Goal: Task Accomplishment & Management: Use online tool/utility

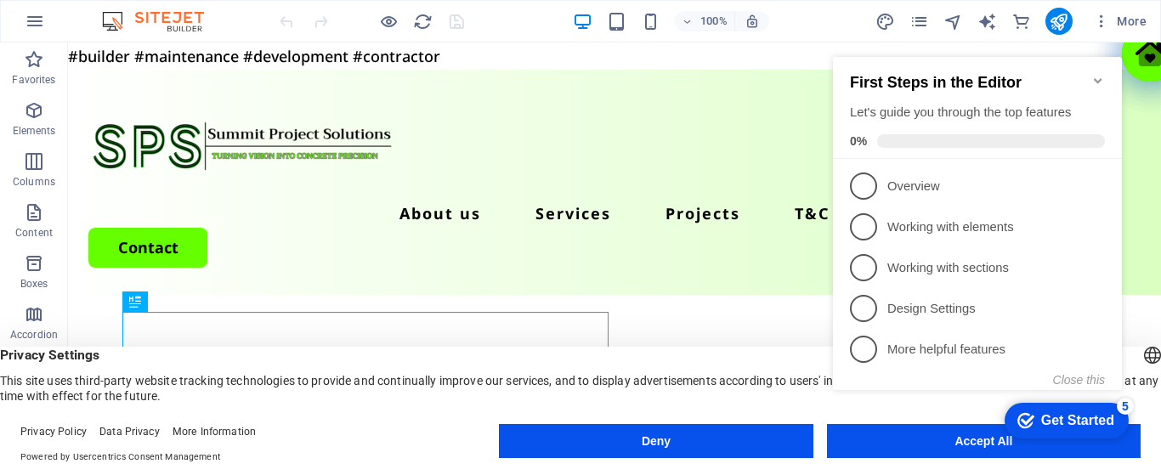
click at [1098, 78] on icon "Minimize checklist" at bounding box center [1098, 80] width 8 height 5
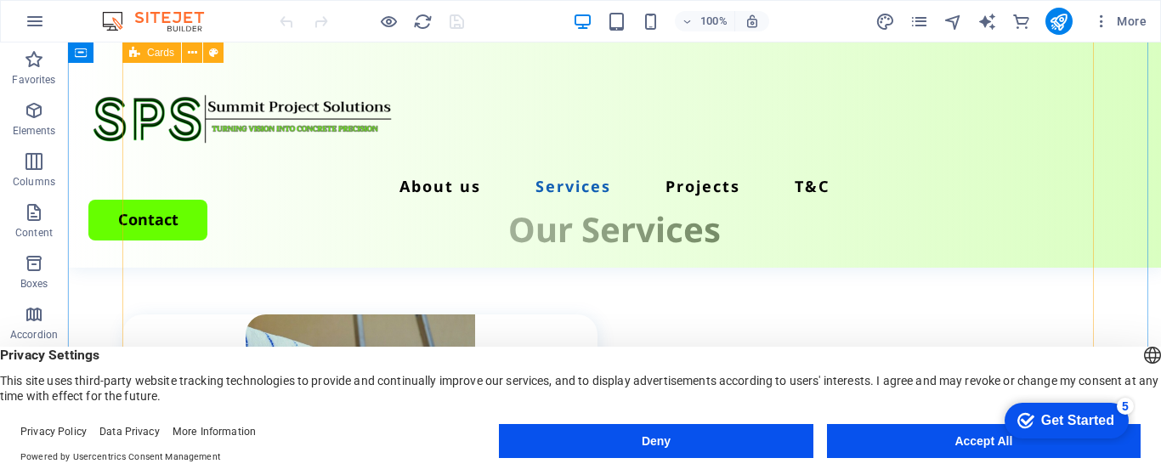
scroll to position [2125, 0]
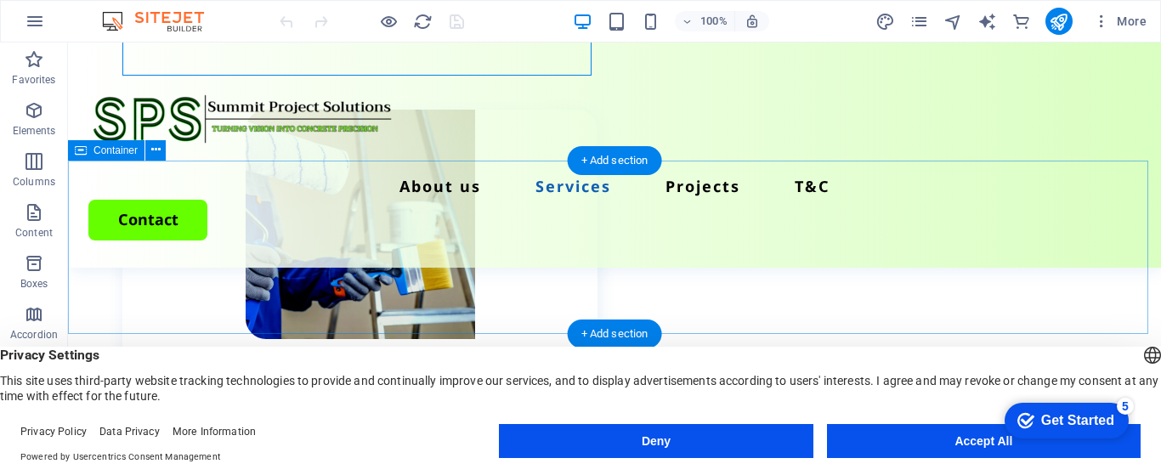
scroll to position [2295, 0]
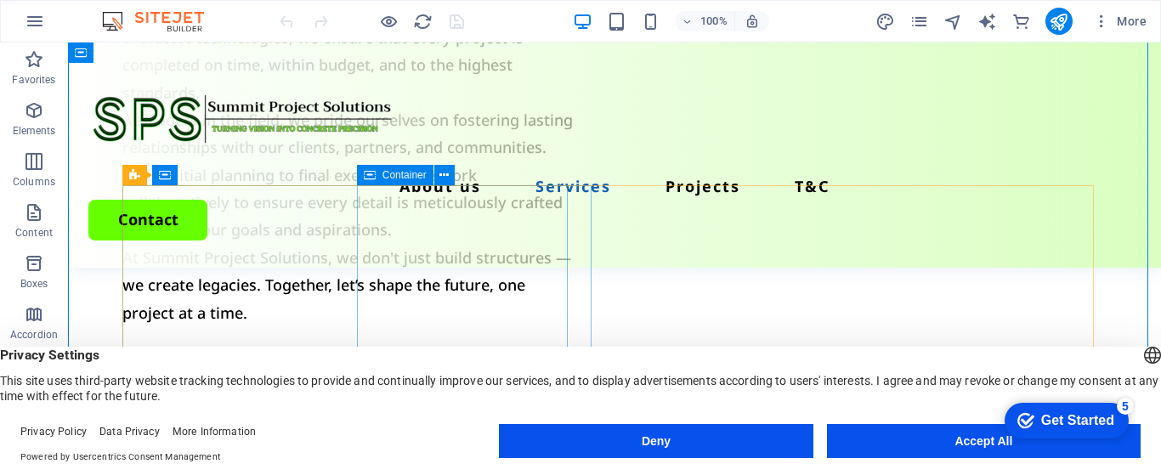
scroll to position [1785, 0]
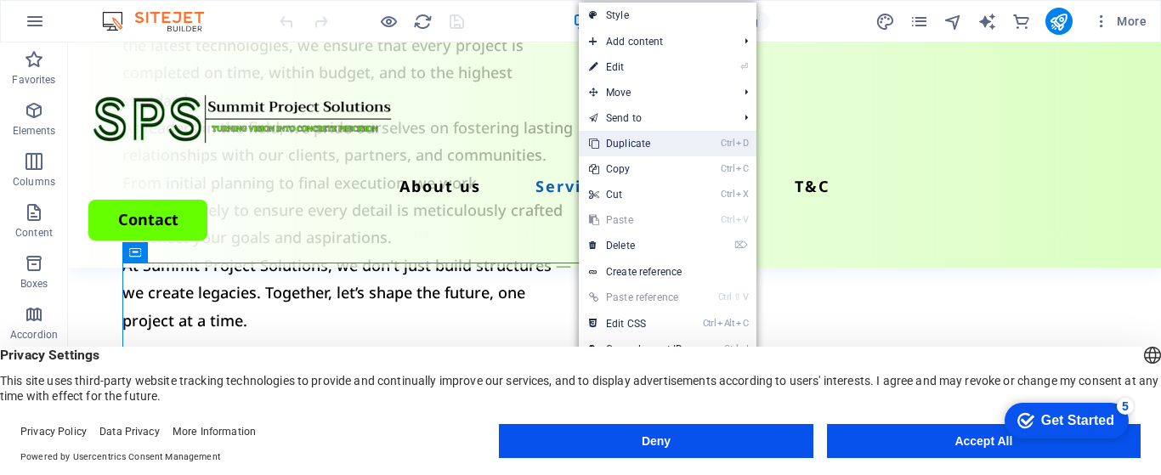
click at [647, 138] on link "Ctrl D Duplicate" at bounding box center [636, 143] width 114 height 25
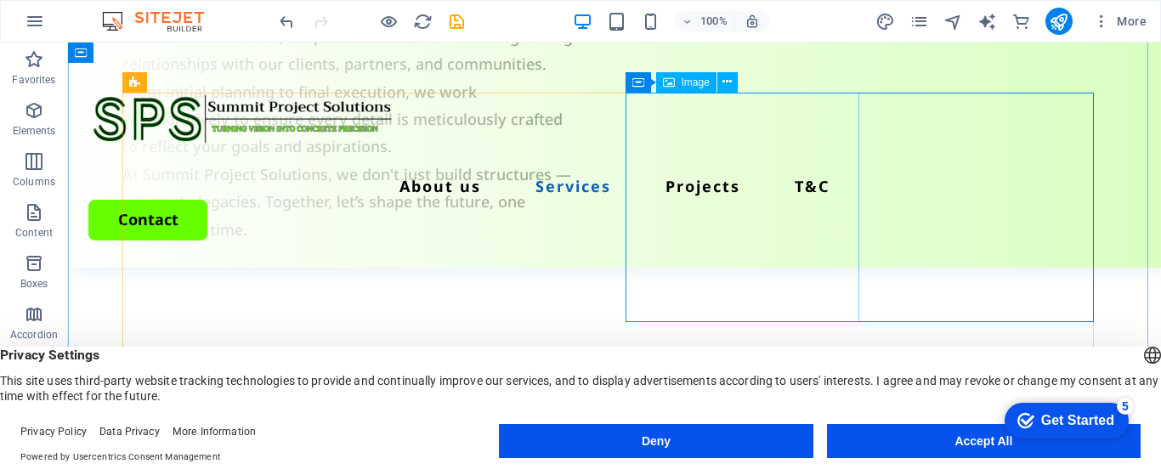
scroll to position [1870, 0]
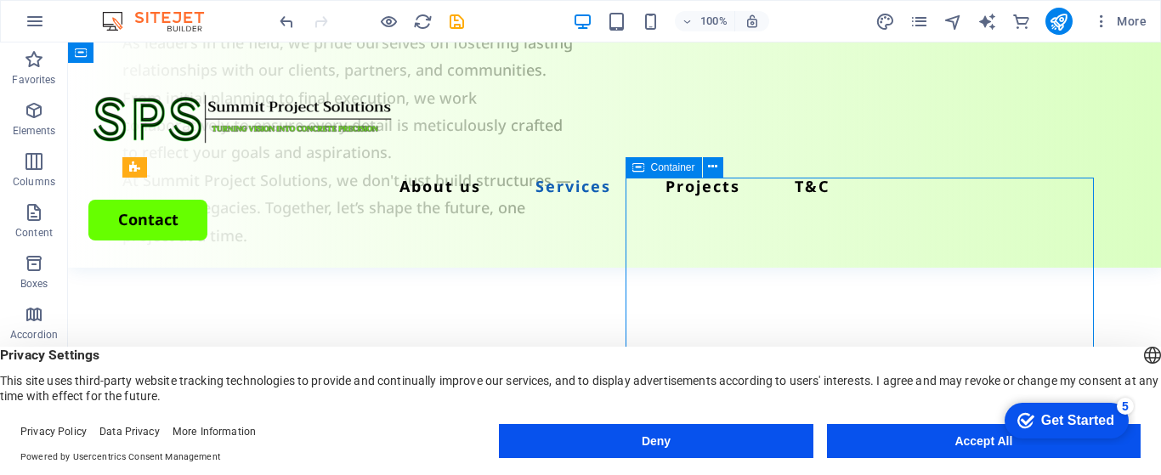
drag, startPoint x: 1083, startPoint y: 255, endPoint x: 946, endPoint y: 358, distance: 171.2
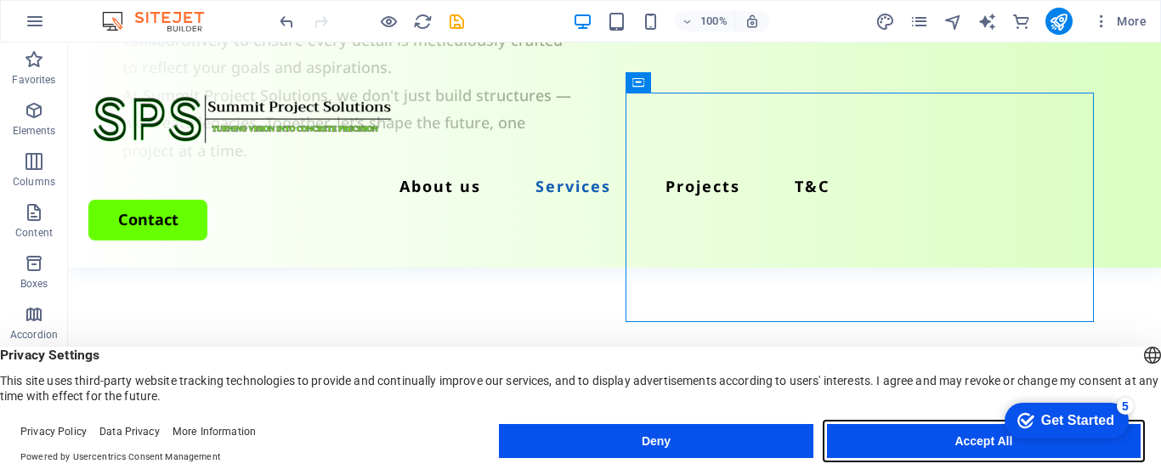
click at [970, 439] on button "Accept All" at bounding box center [984, 441] width 314 height 34
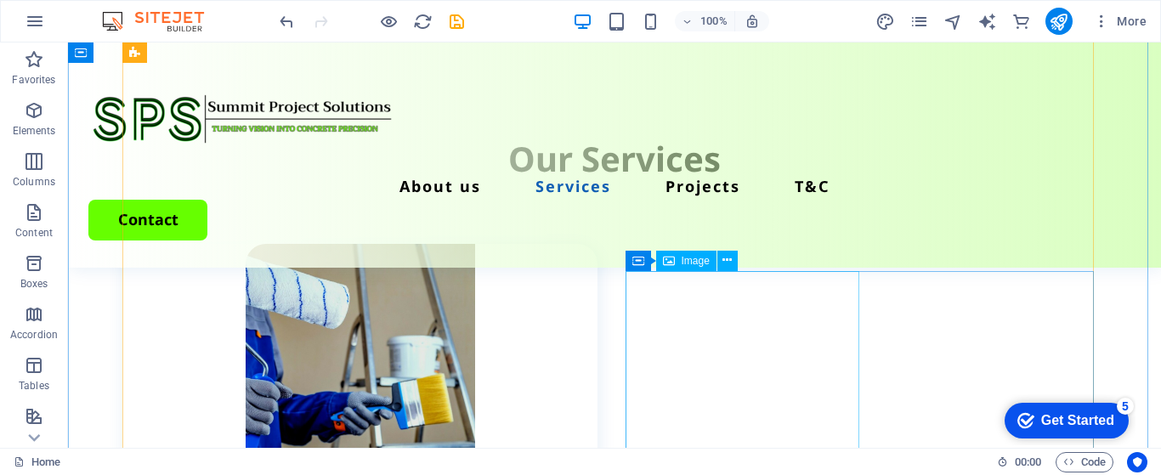
scroll to position [2210, 0]
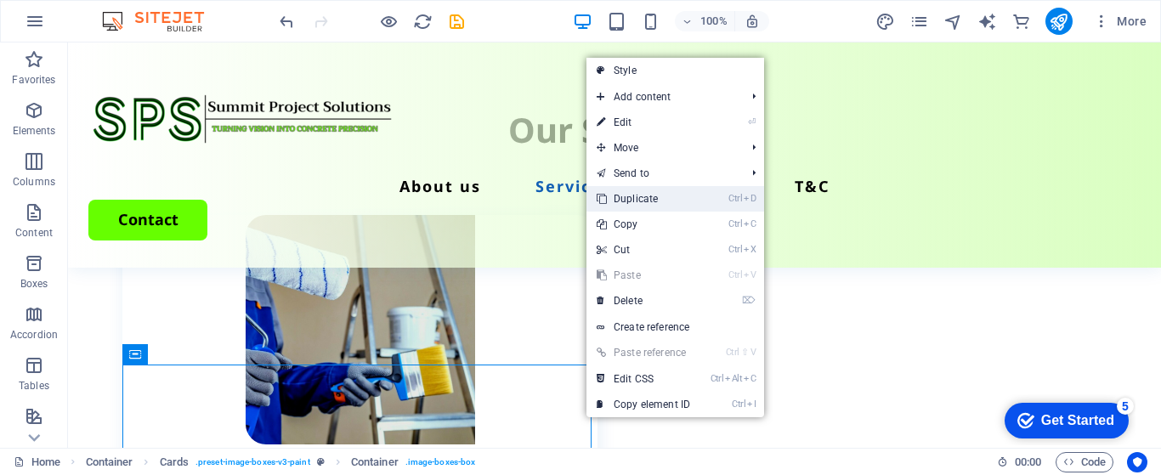
drag, startPoint x: 658, startPoint y: 192, endPoint x: 589, endPoint y: 150, distance: 80.5
click at [658, 192] on link "Ctrl D Duplicate" at bounding box center [643, 198] width 114 height 25
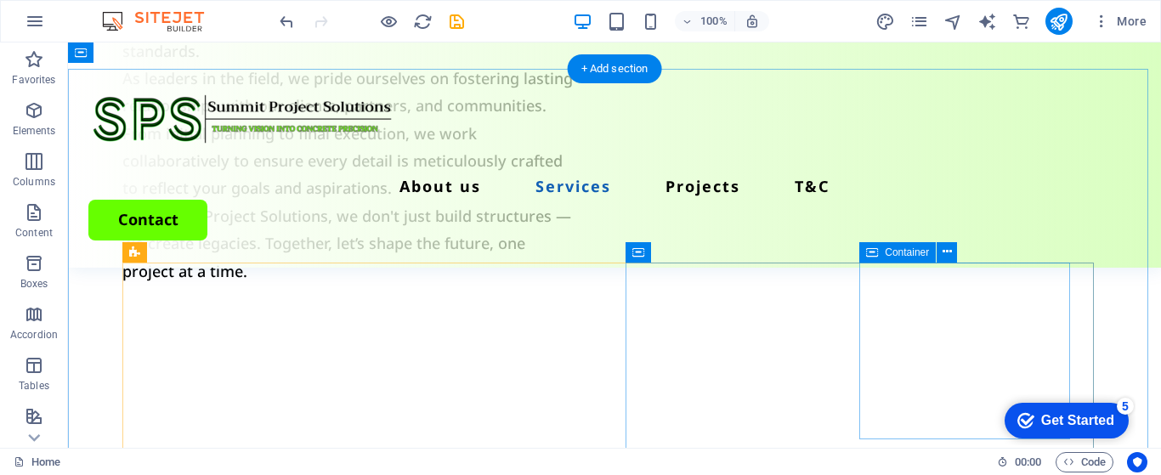
scroll to position [1785, 0]
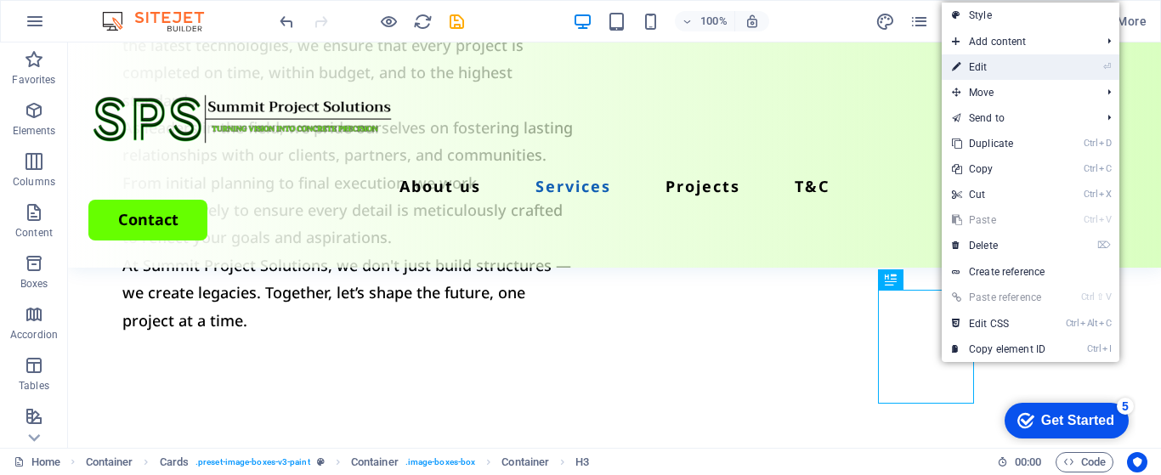
click at [979, 62] on link "⏎ Edit" at bounding box center [999, 66] width 114 height 25
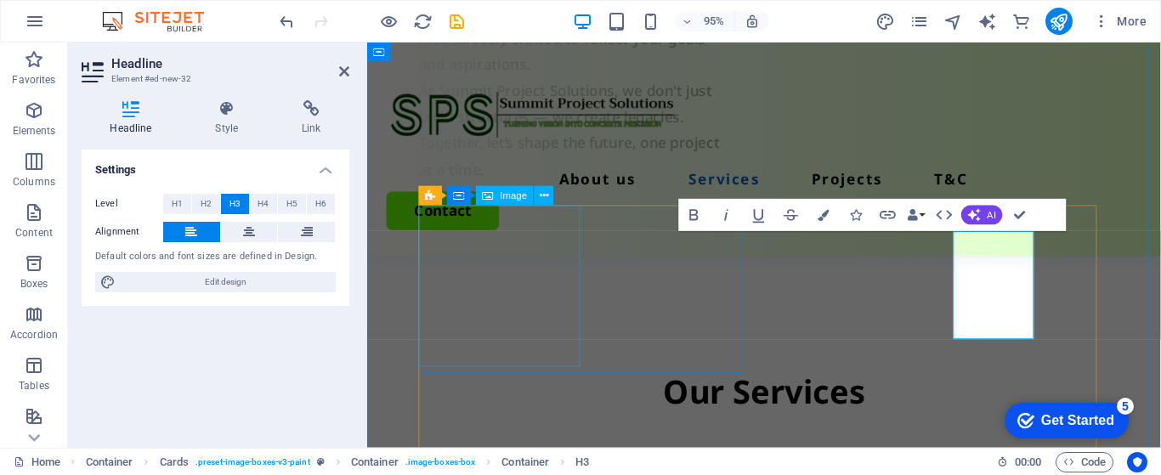
scroll to position [2117, 0]
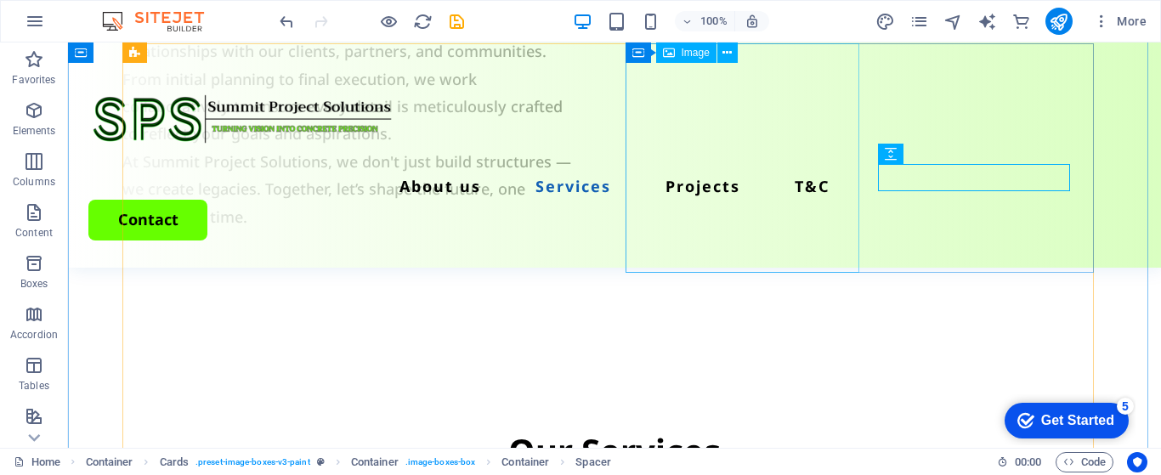
scroll to position [1837, 0]
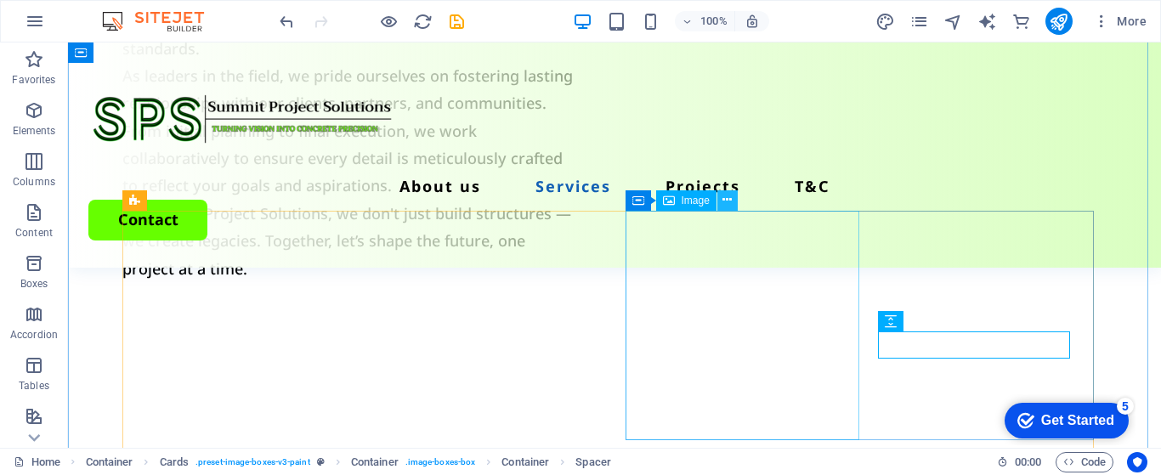
click at [727, 201] on icon at bounding box center [726, 200] width 9 height 18
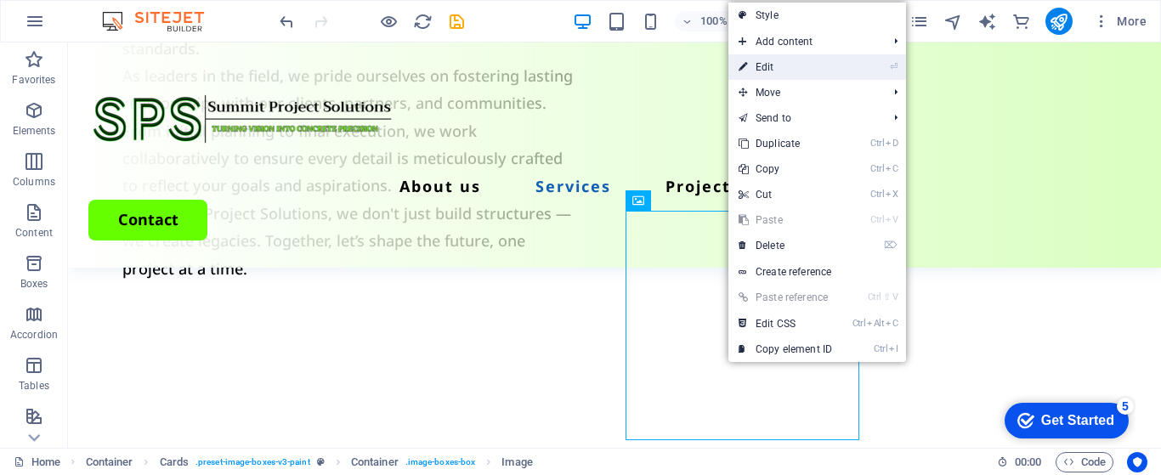
click at [765, 61] on link "⏎ Edit" at bounding box center [785, 66] width 114 height 25
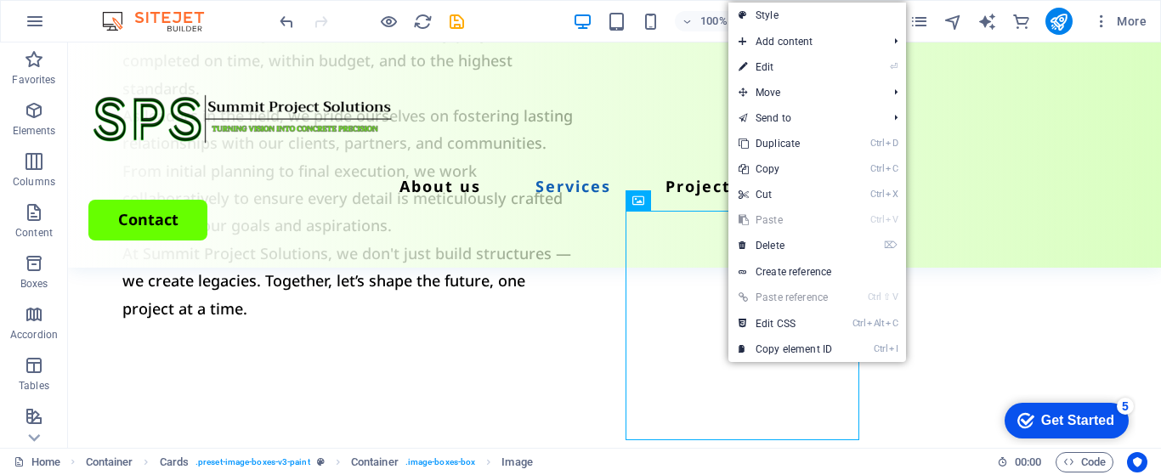
select select "px"
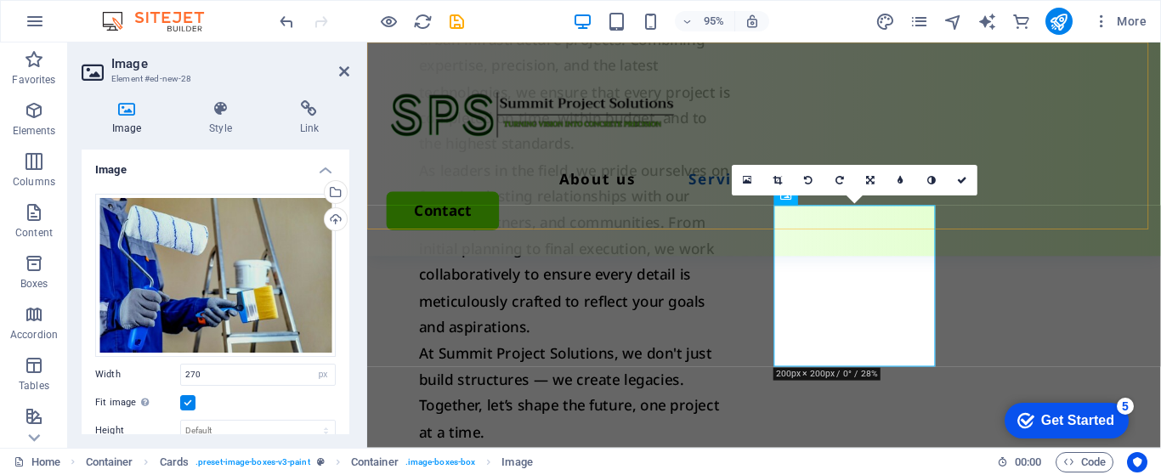
scroll to position [2117, 0]
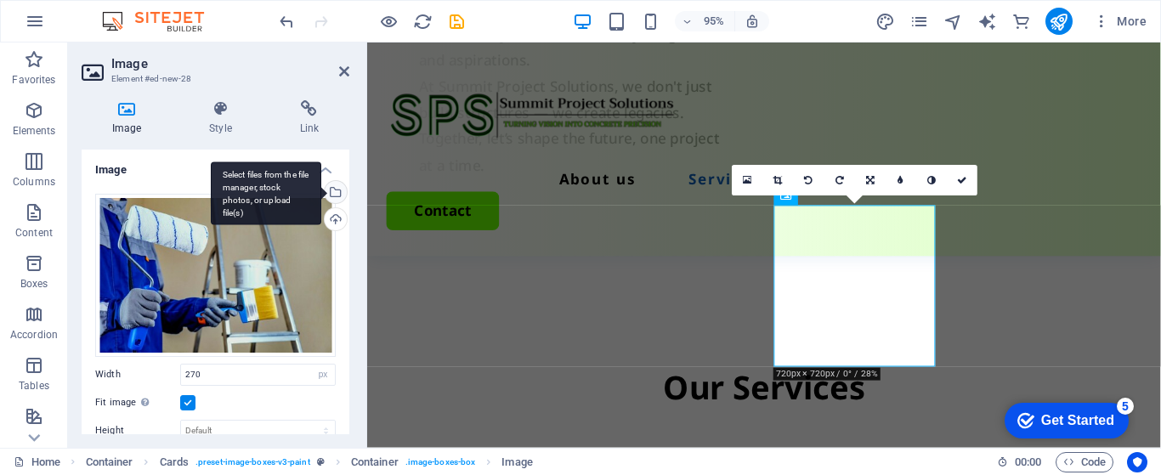
click at [330, 186] on div "Select files from the file manager, stock photos, or upload file(s)" at bounding box center [333, 193] width 25 height 25
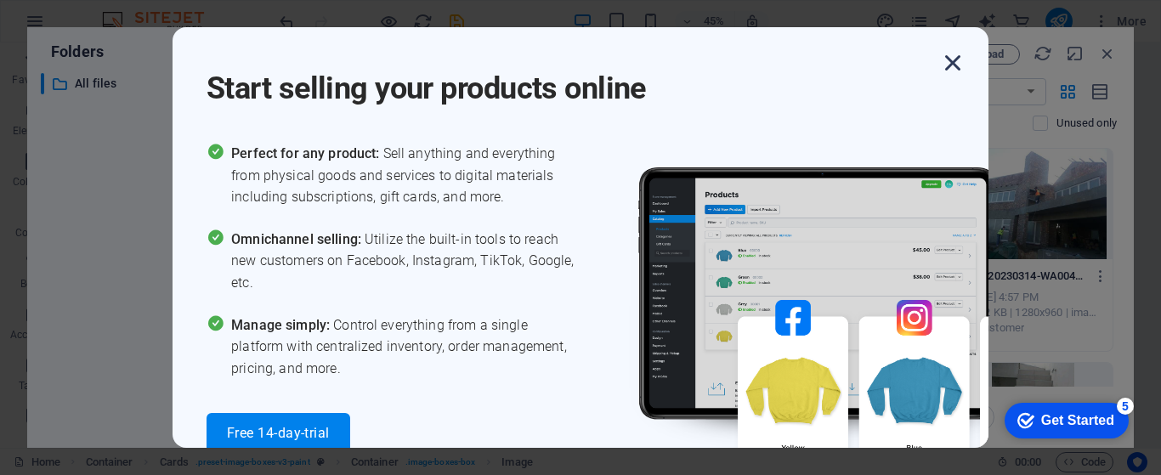
click at [948, 59] on icon "button" at bounding box center [952, 63] width 31 height 31
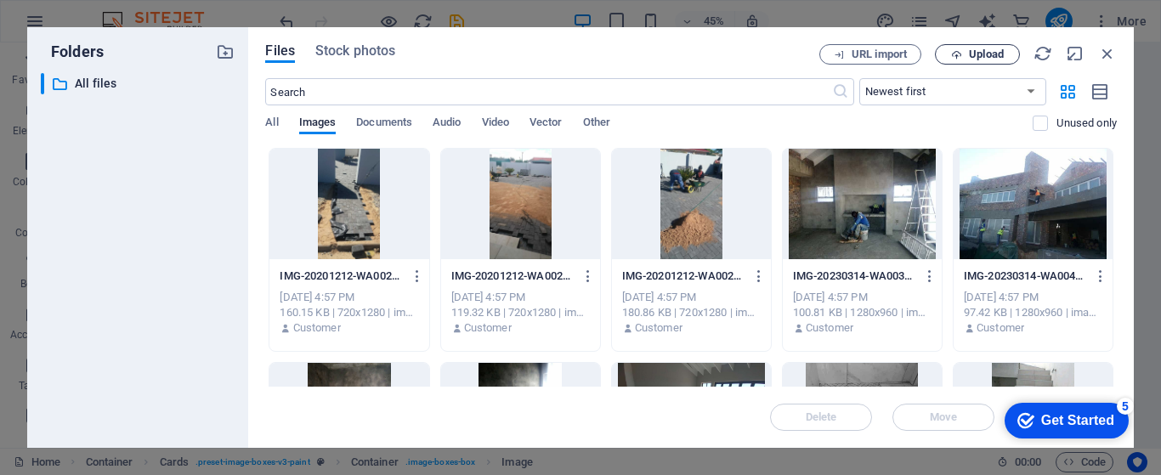
click at [988, 55] on span "Upload" at bounding box center [986, 54] width 35 height 10
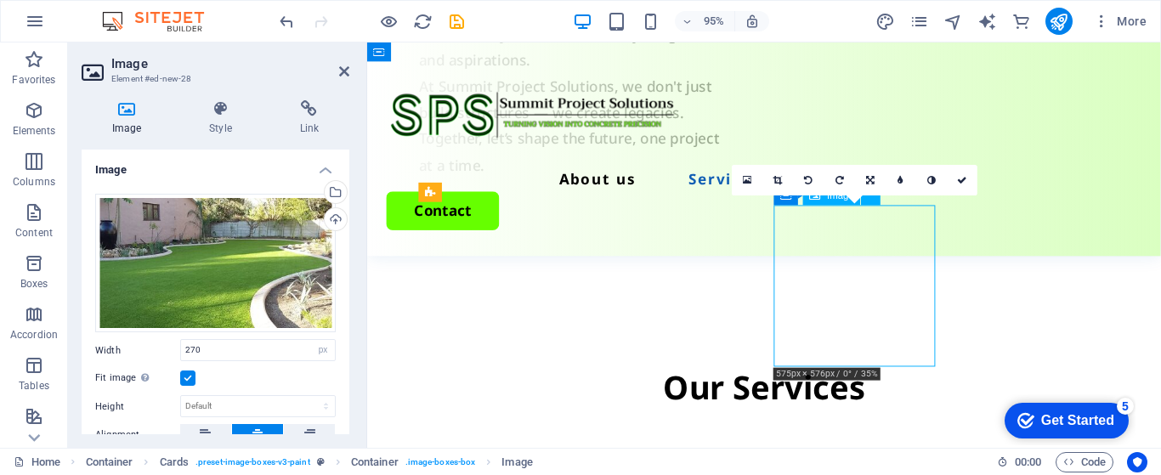
drag, startPoint x: 852, startPoint y: 284, endPoint x: 880, endPoint y: 265, distance: 33.7
click at [340, 70] on icon at bounding box center [344, 72] width 10 height 14
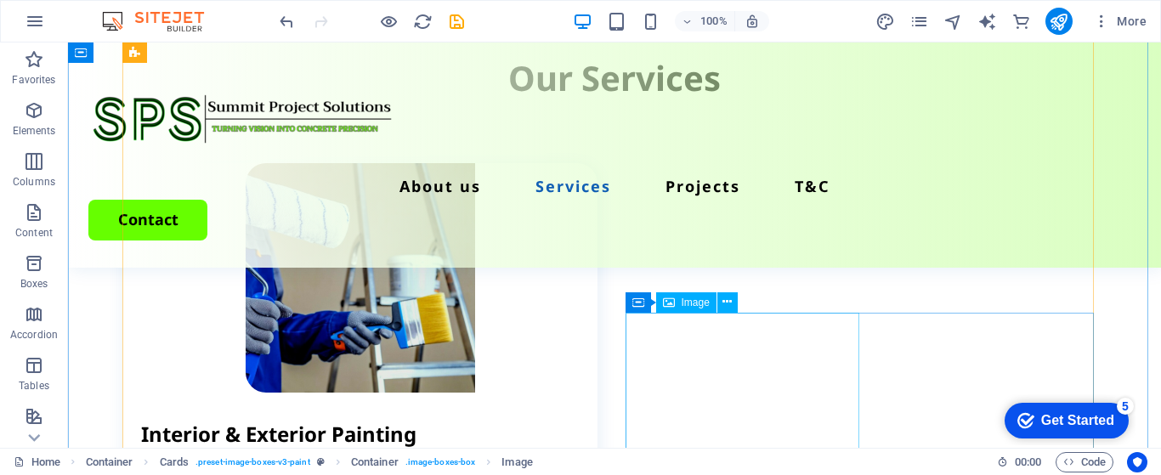
scroll to position [2347, 0]
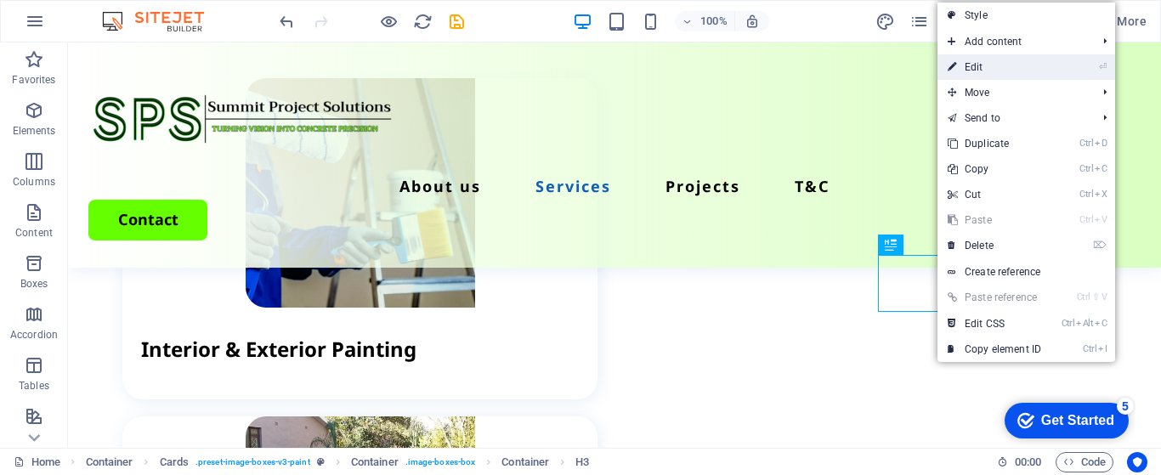
drag, startPoint x: 1004, startPoint y: 63, endPoint x: 668, endPoint y: 21, distance: 338.3
click at [1004, 63] on link "⏎ Edit" at bounding box center [994, 66] width 114 height 25
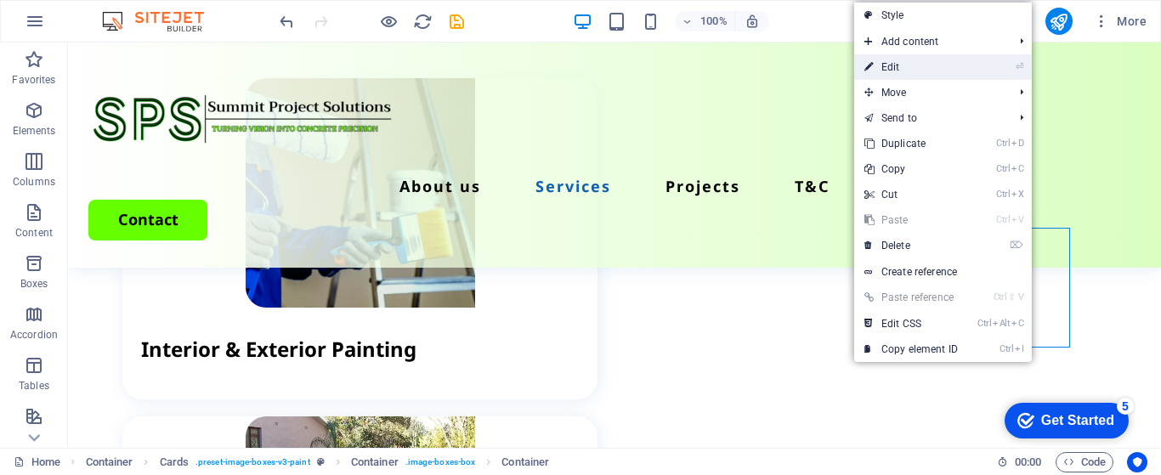
click at [929, 64] on link "⏎ Edit" at bounding box center [911, 66] width 114 height 25
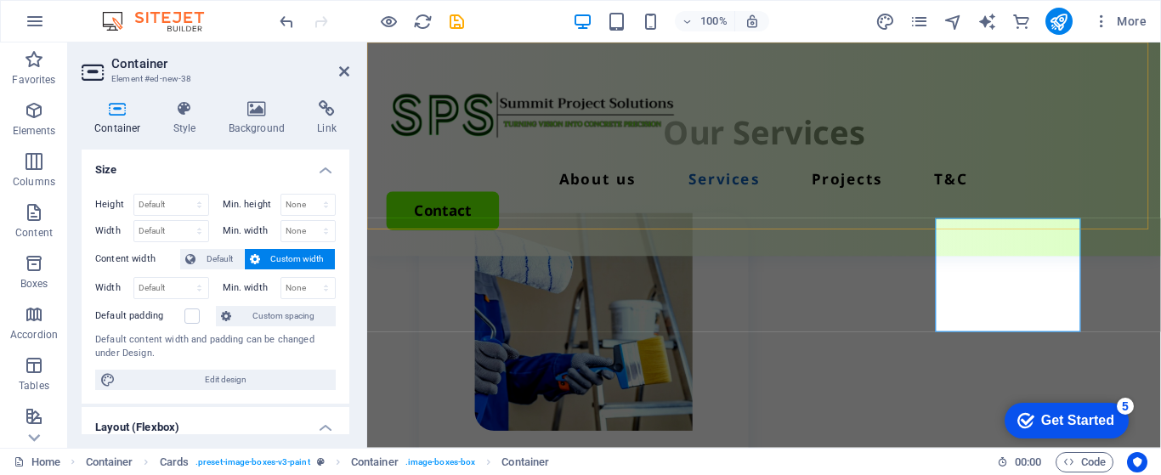
scroll to position [2574, 0]
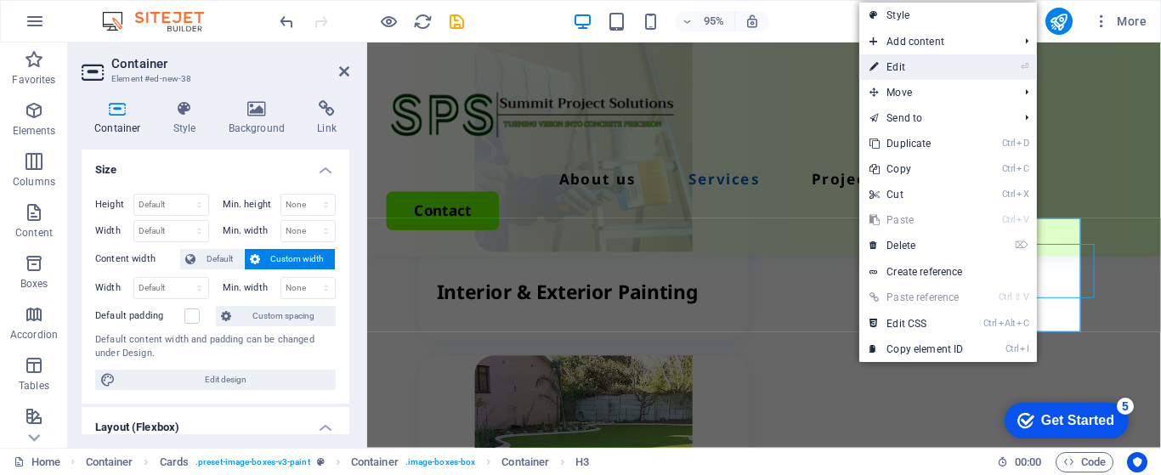
click at [919, 61] on link "⏎ Edit" at bounding box center [916, 66] width 114 height 25
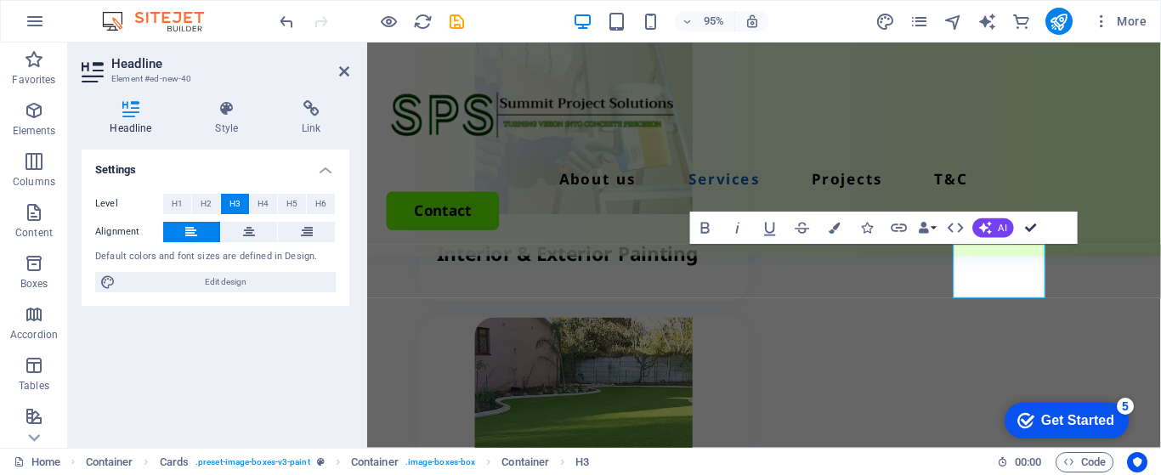
scroll to position [2347, 0]
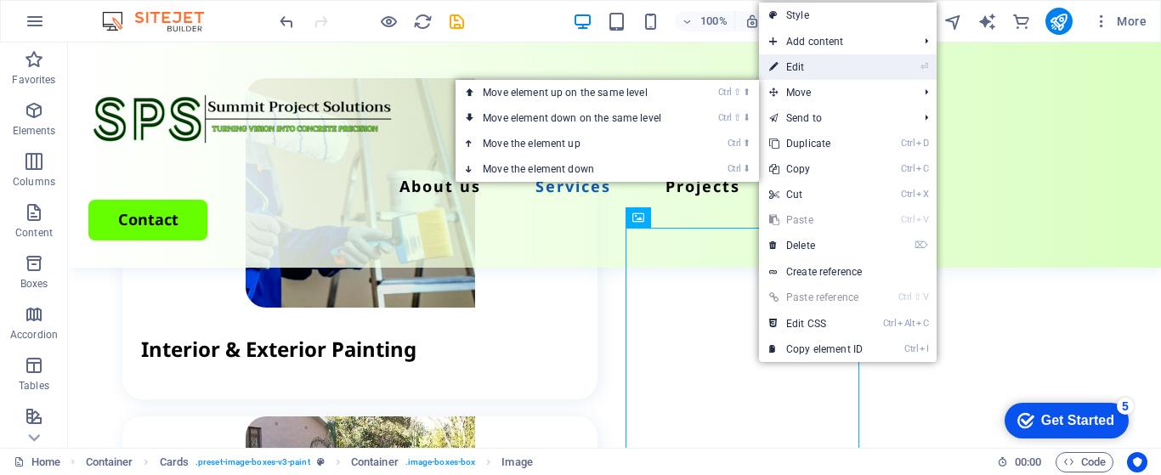
click at [807, 69] on link "⏎ Edit" at bounding box center [816, 66] width 114 height 25
select select "px"
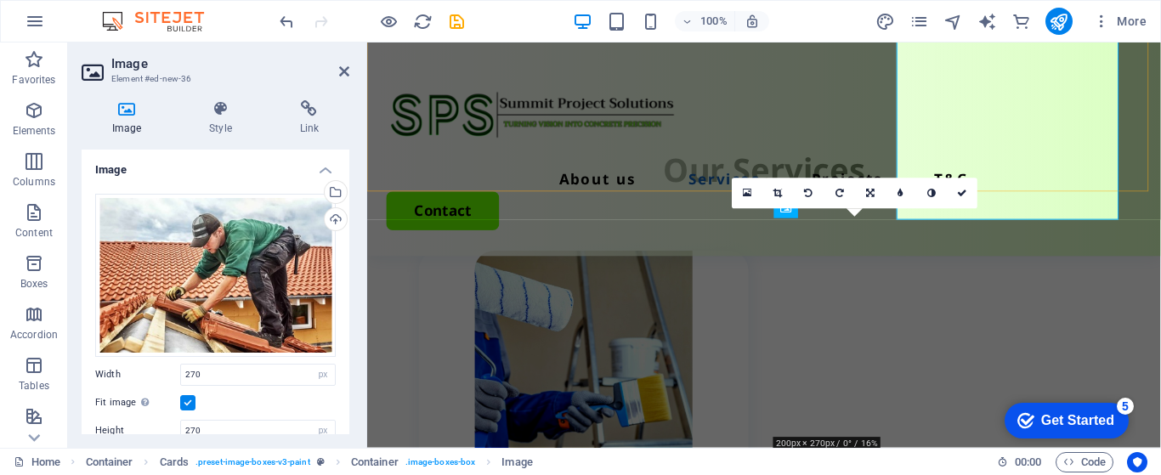
scroll to position [2574, 0]
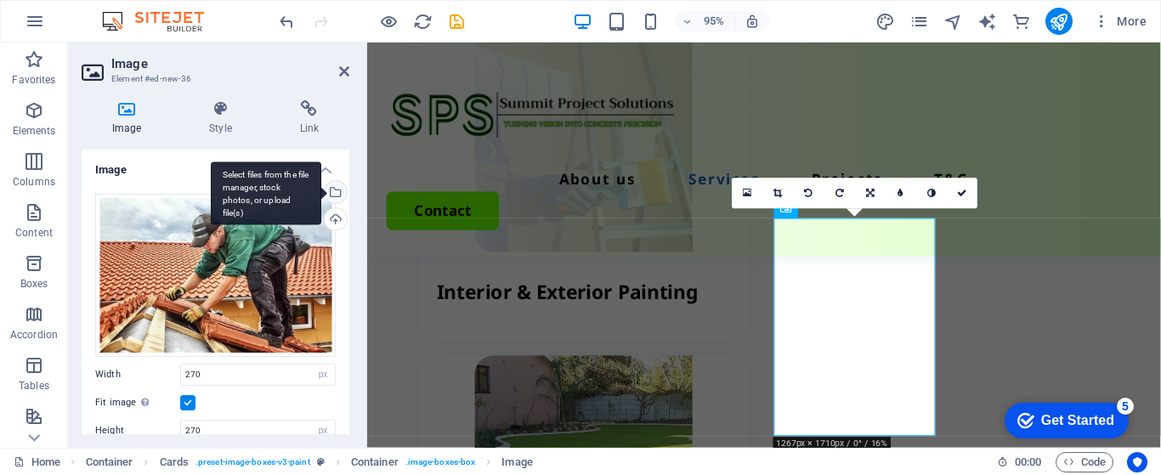
click at [321, 194] on div "Select files from the file manager, stock photos, or upload file(s)" at bounding box center [266, 193] width 110 height 64
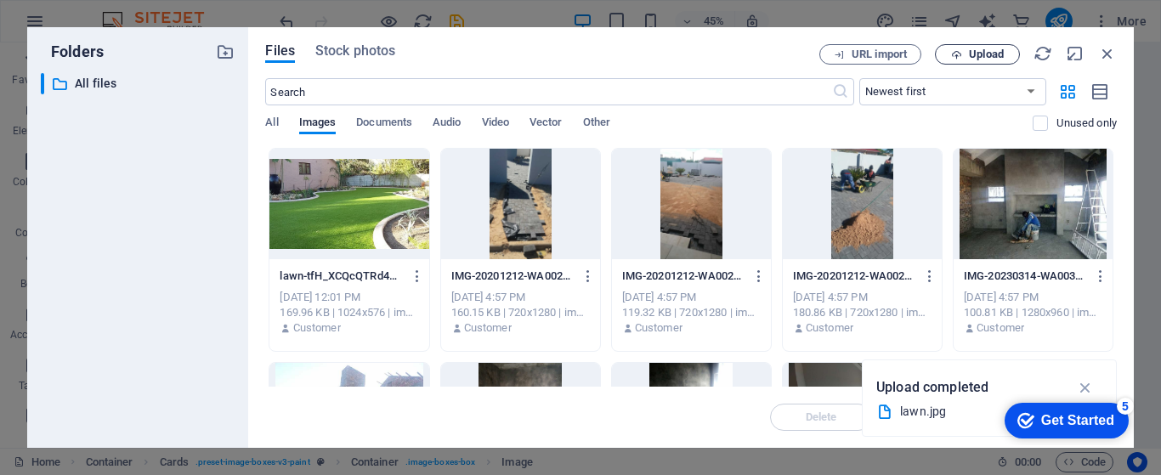
click at [977, 57] on span "Upload" at bounding box center [986, 54] width 35 height 10
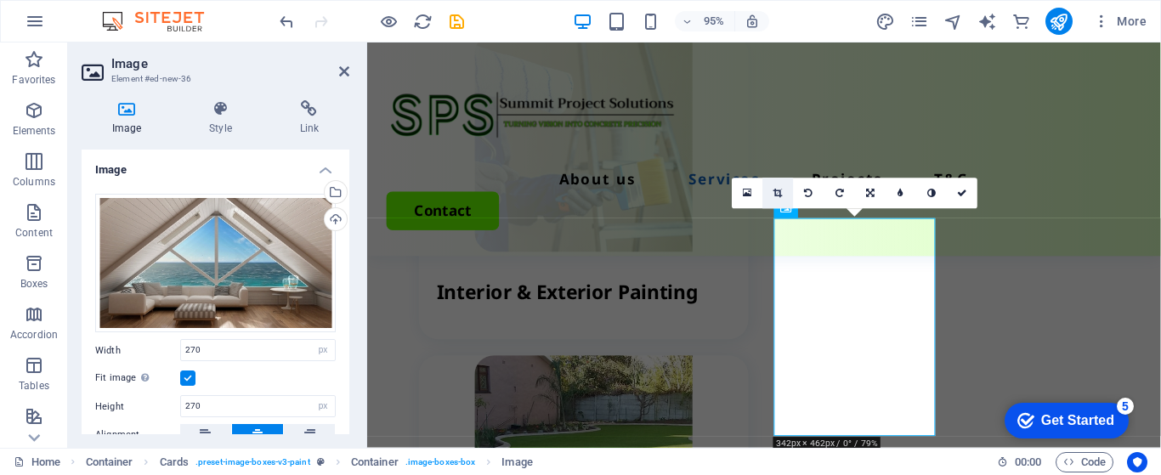
click at [782, 194] on icon at bounding box center [777, 193] width 9 height 9
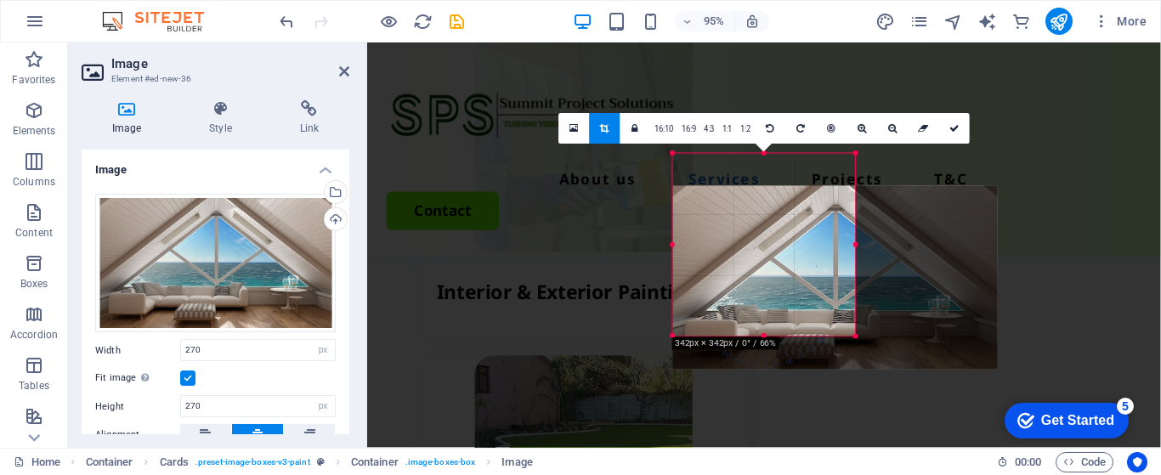
drag, startPoint x: 773, startPoint y: 225, endPoint x: 847, endPoint y: 259, distance: 81.4
click at [847, 259] on div at bounding box center [835, 277] width 325 height 183
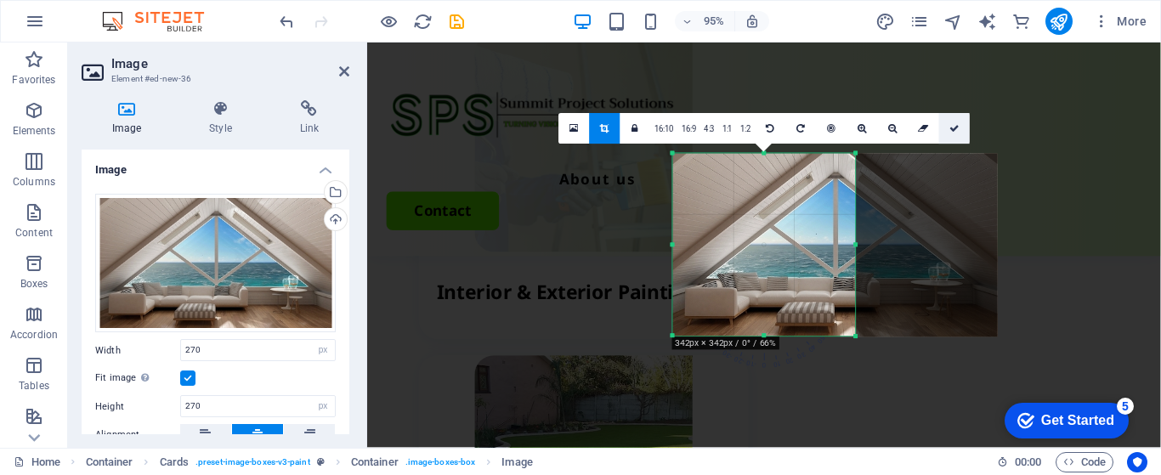
click at [953, 127] on icon at bounding box center [954, 128] width 10 height 9
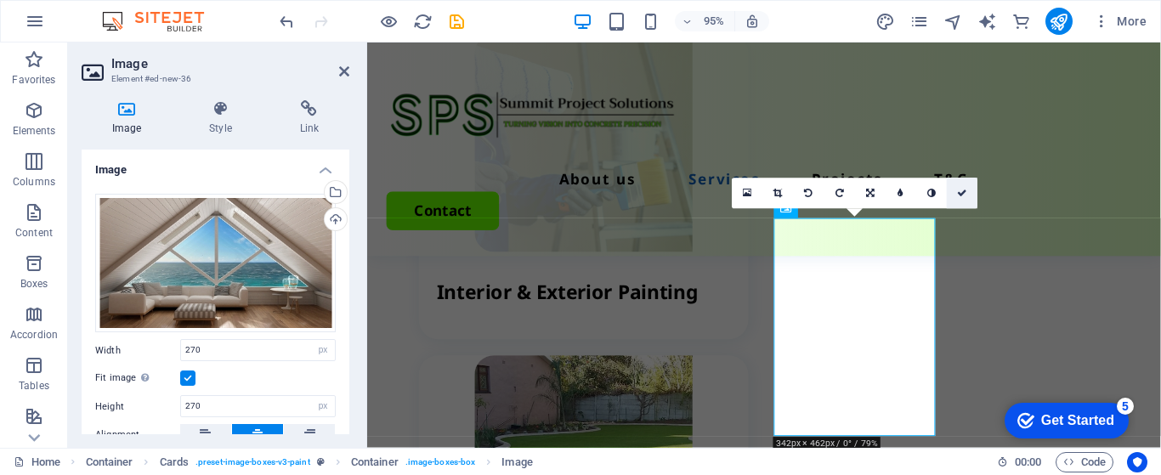
click at [960, 194] on icon at bounding box center [962, 193] width 10 height 9
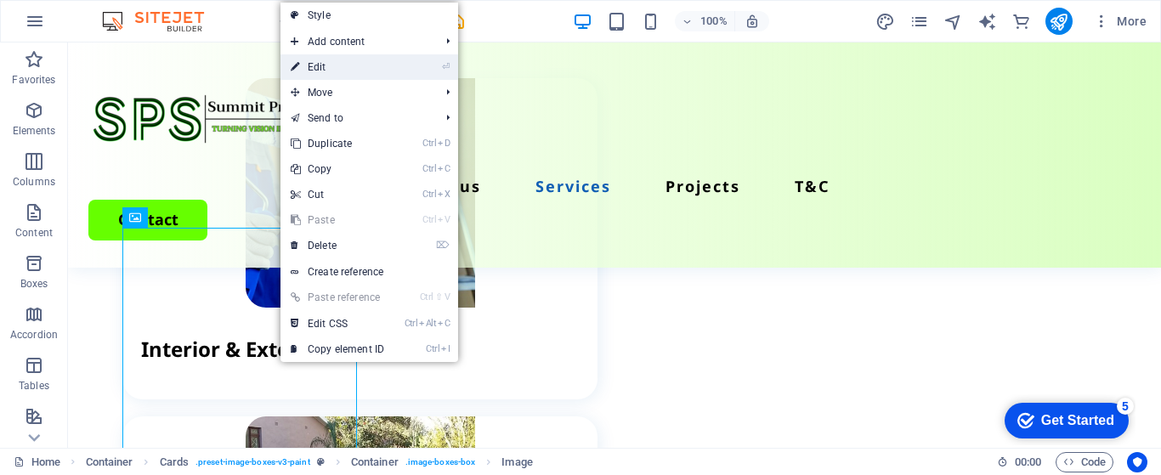
click at [331, 67] on link "⏎ Edit" at bounding box center [337, 66] width 114 height 25
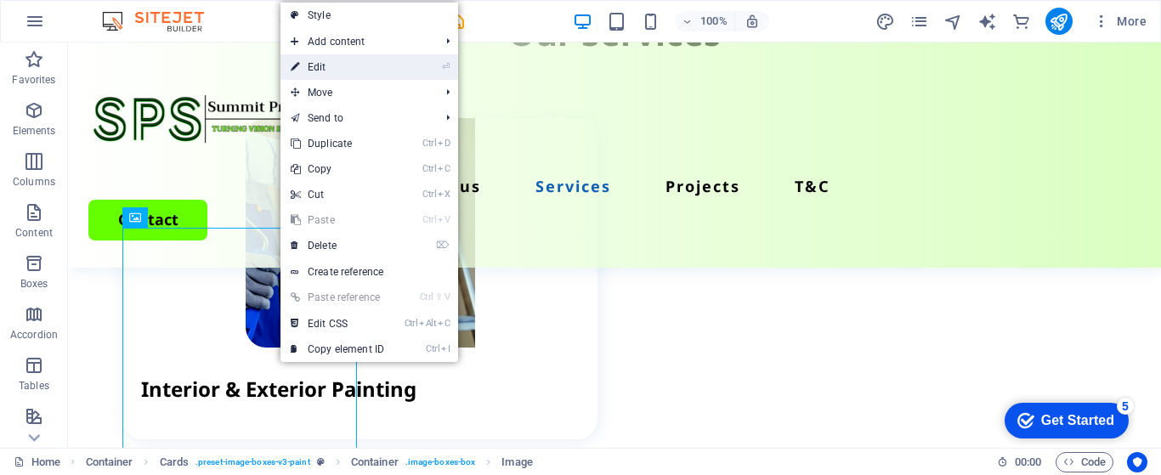
scroll to position [2574, 0]
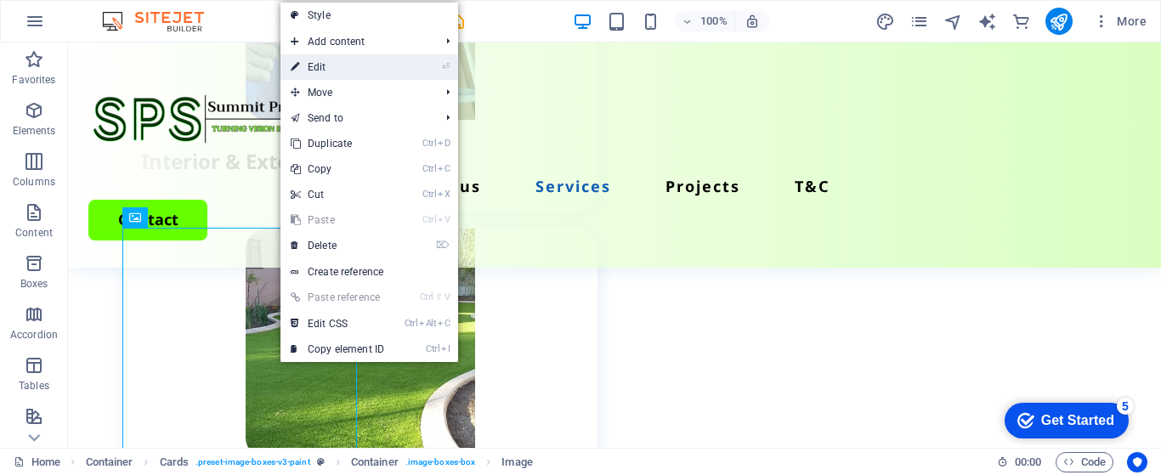
select select "px"
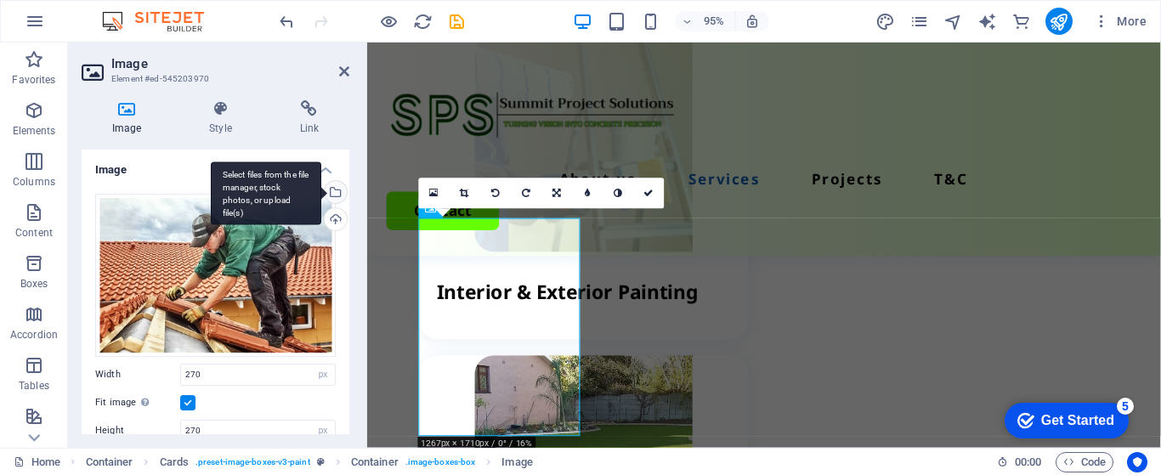
click at [331, 191] on div "Select files from the file manager, stock photos, or upload file(s)" at bounding box center [333, 193] width 25 height 25
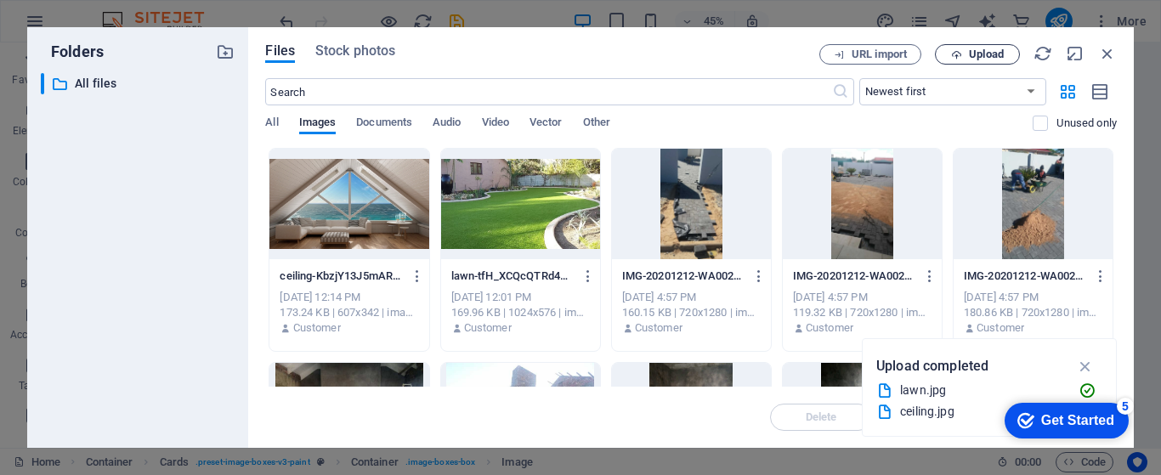
click at [982, 55] on span "Upload" at bounding box center [986, 54] width 35 height 10
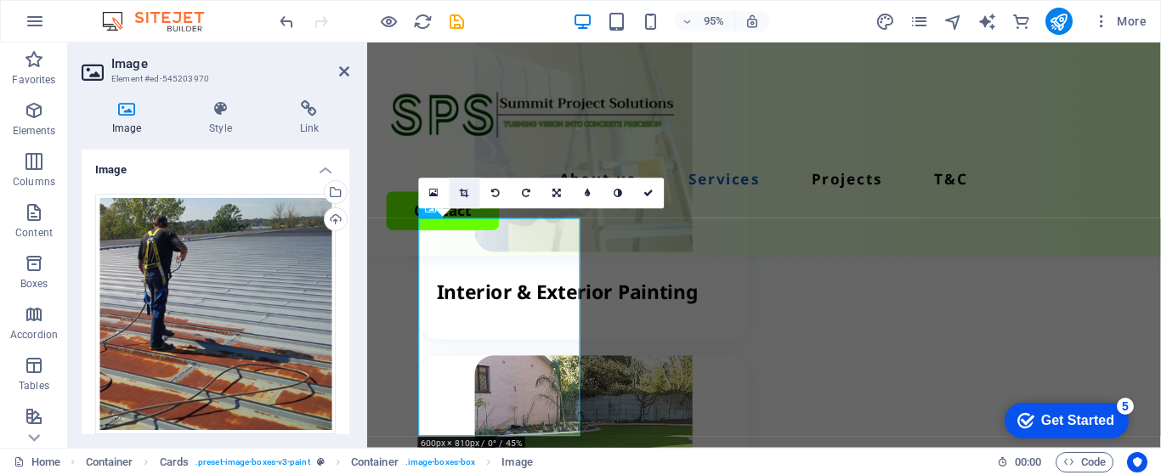
click at [464, 193] on icon at bounding box center [465, 193] width 9 height 9
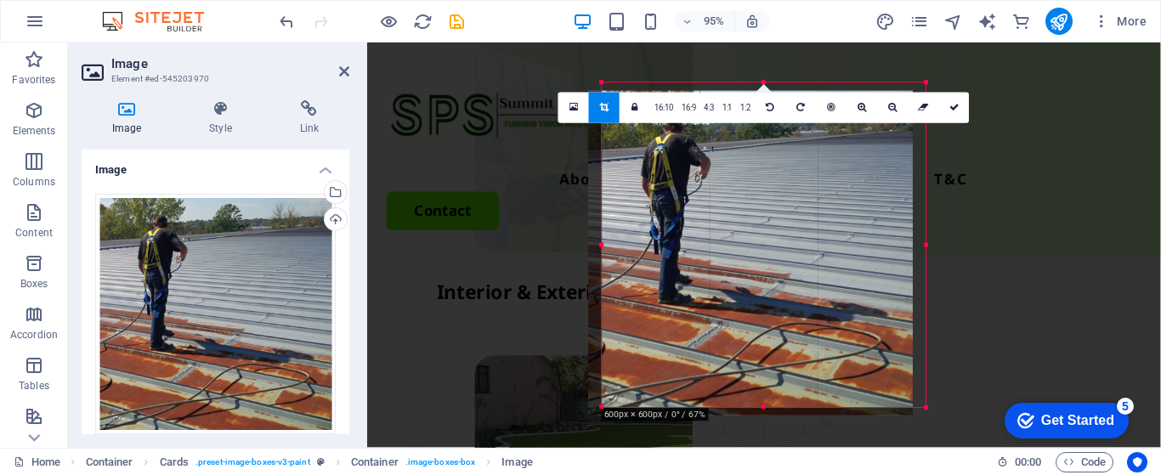
drag, startPoint x: 685, startPoint y: 285, endPoint x: 671, endPoint y: 293, distance: 16.8
click at [671, 293] on div at bounding box center [750, 253] width 325 height 325
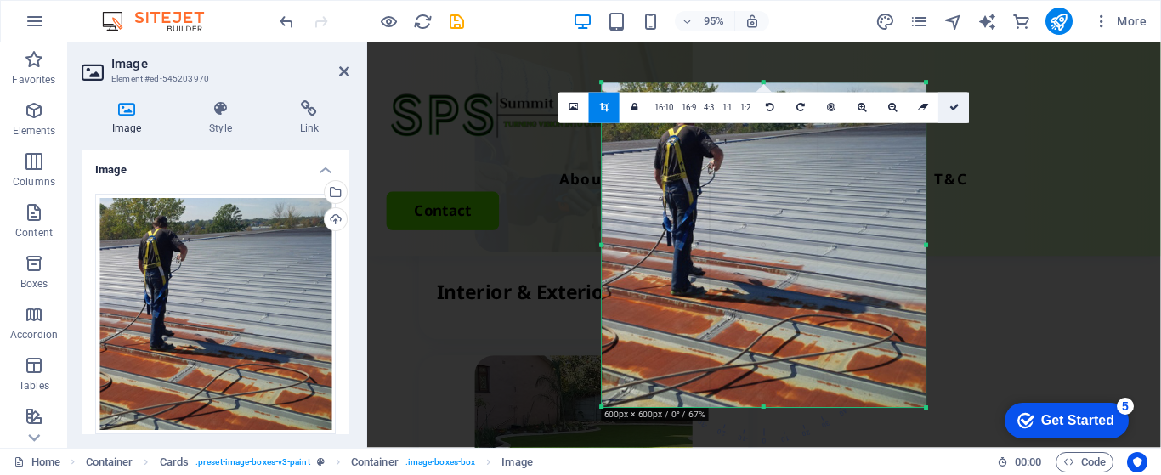
click at [957, 103] on icon at bounding box center [954, 107] width 10 height 9
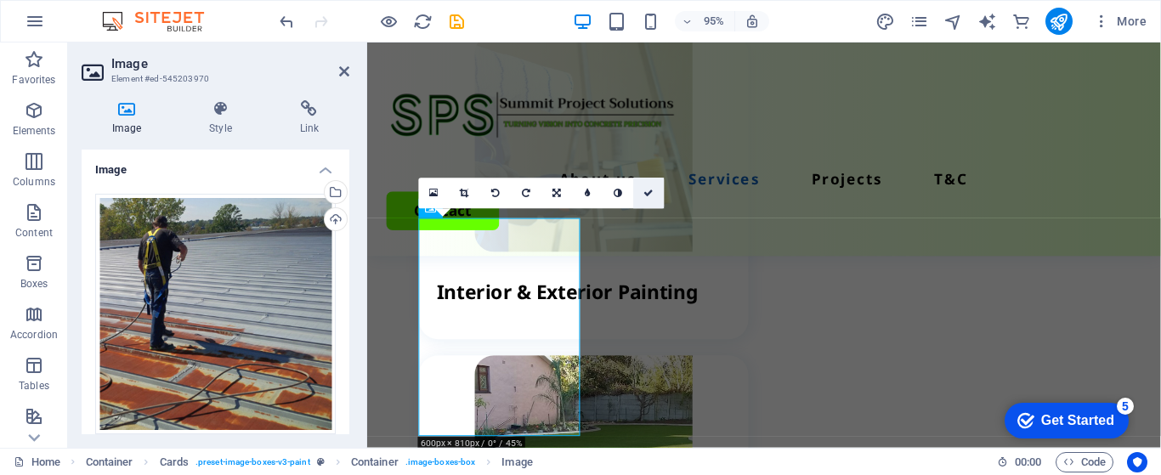
click at [650, 189] on icon at bounding box center [649, 193] width 10 height 9
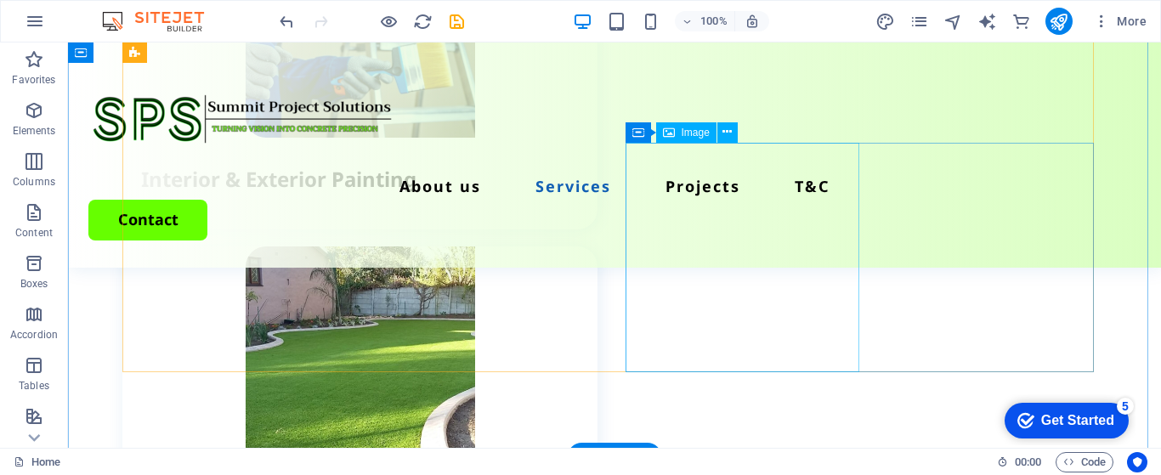
scroll to position [2517, 0]
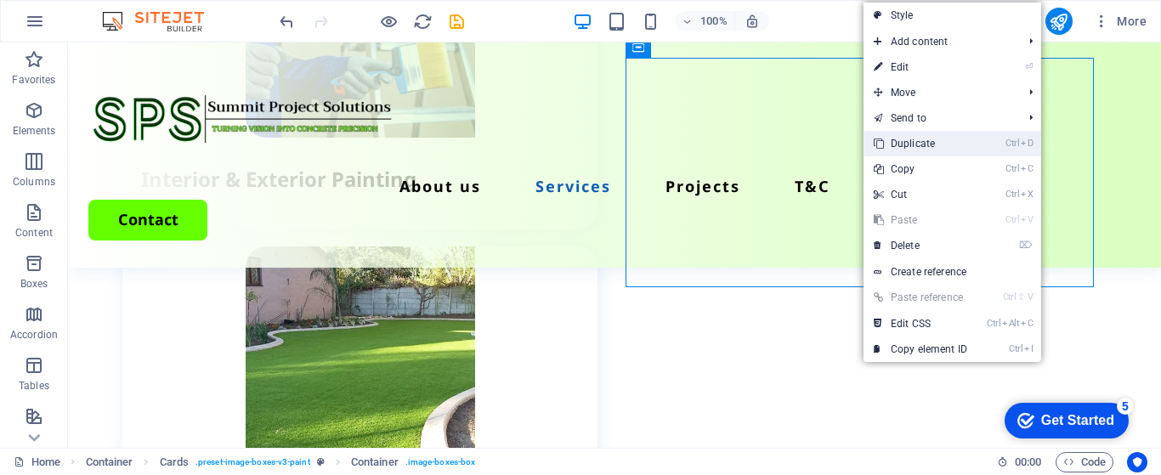
click at [928, 141] on link "Ctrl D Duplicate" at bounding box center [920, 143] width 114 height 25
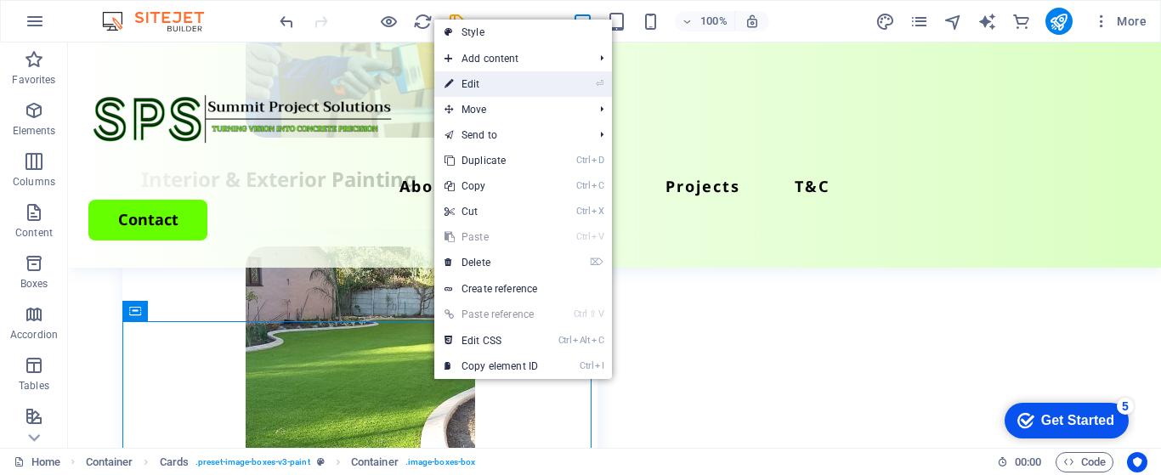
click at [479, 79] on link "⏎ Edit" at bounding box center [491, 83] width 114 height 25
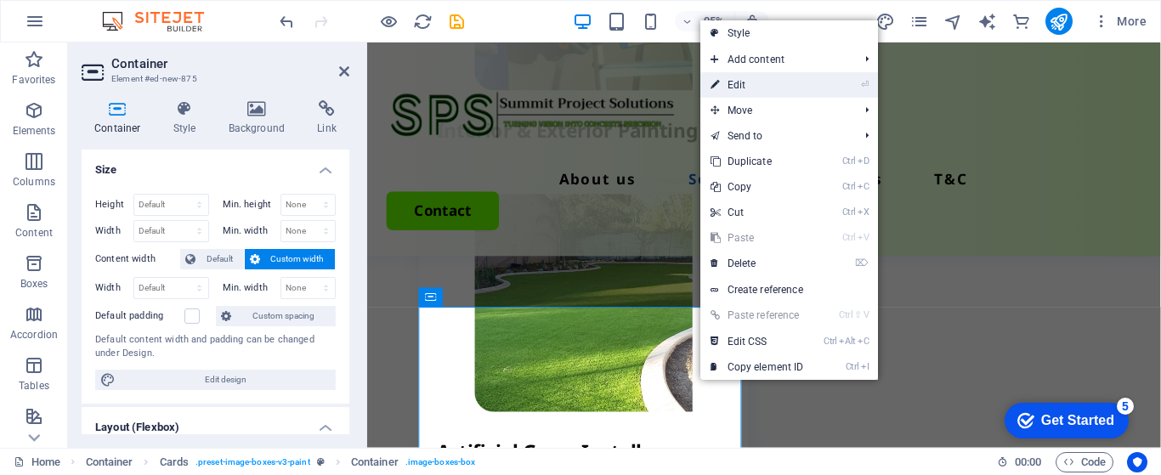
click at [743, 82] on link "⏎ Edit" at bounding box center [757, 84] width 114 height 25
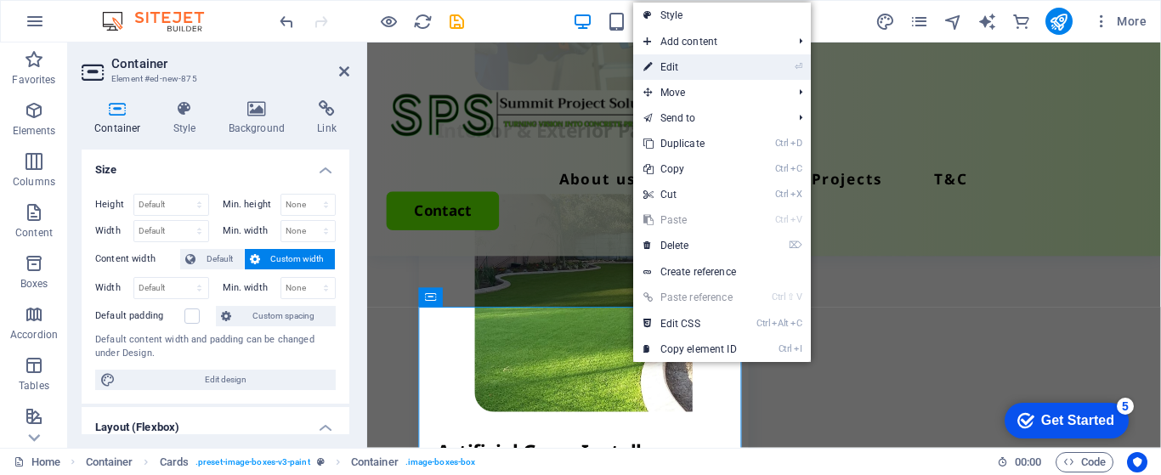
click at [661, 68] on link "⏎ Edit" at bounding box center [690, 66] width 114 height 25
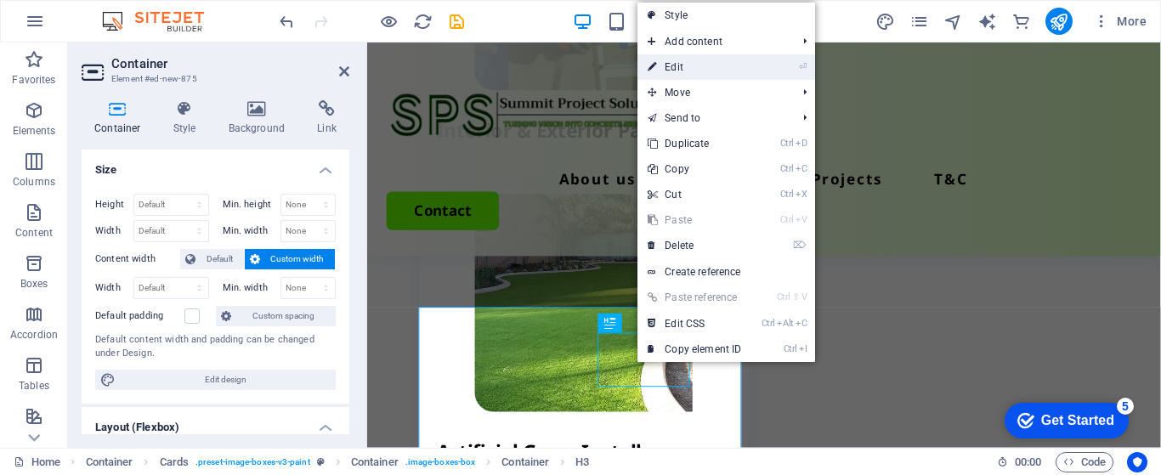
click at [677, 68] on link "⏎ Edit" at bounding box center [694, 66] width 114 height 25
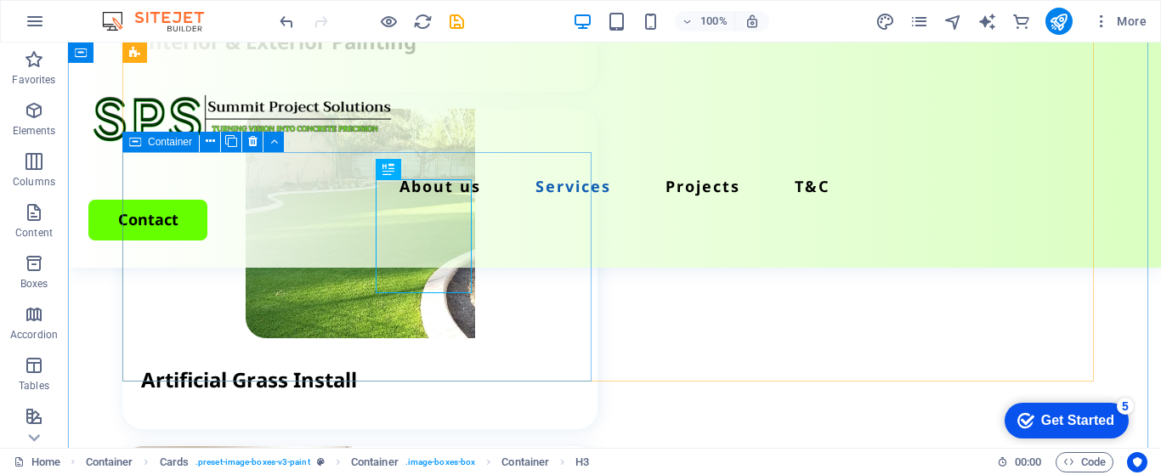
scroll to position [2686, 0]
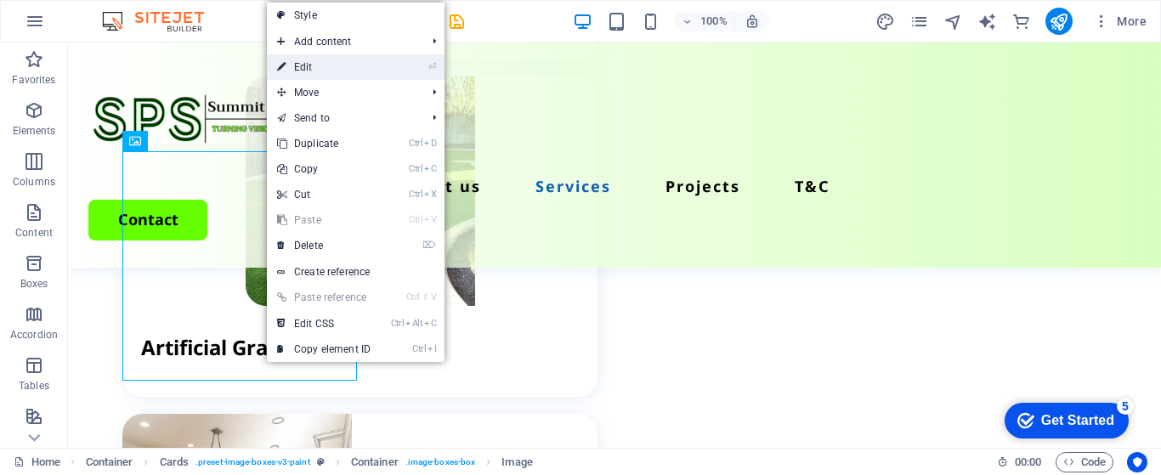
click at [312, 59] on link "⏎ Edit" at bounding box center [324, 66] width 114 height 25
select select "px"
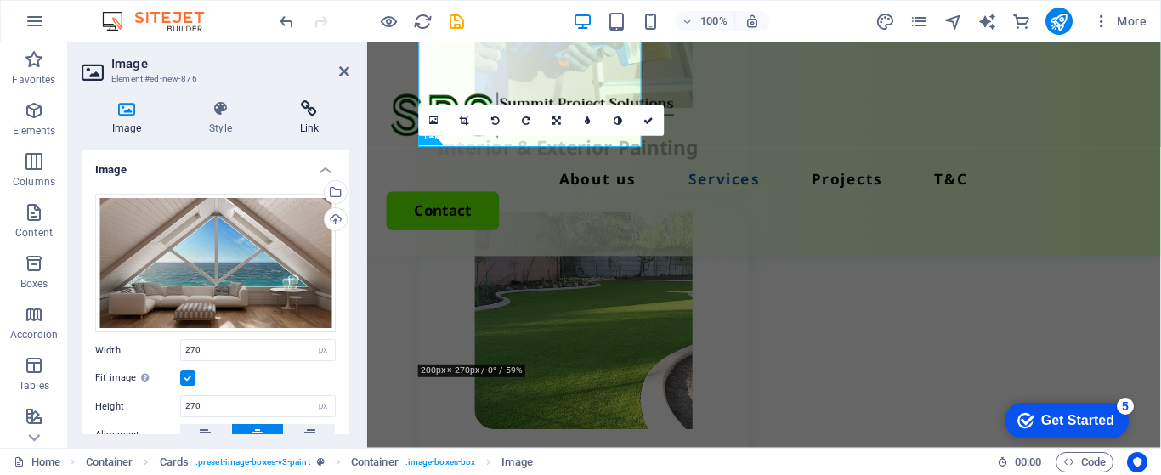
scroll to position [2914, 0]
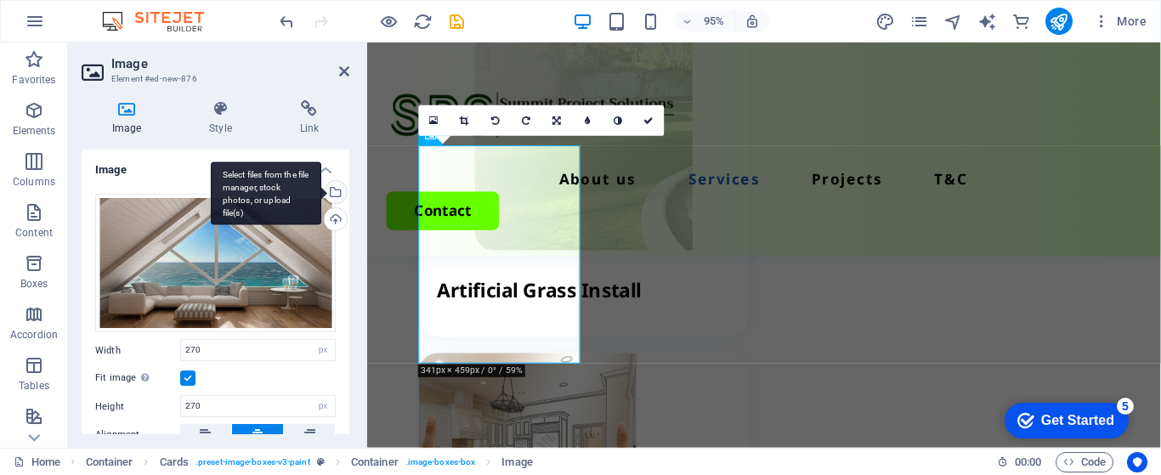
click at [332, 188] on div "Select files from the file manager, stock photos, or upload file(s)" at bounding box center [333, 193] width 25 height 25
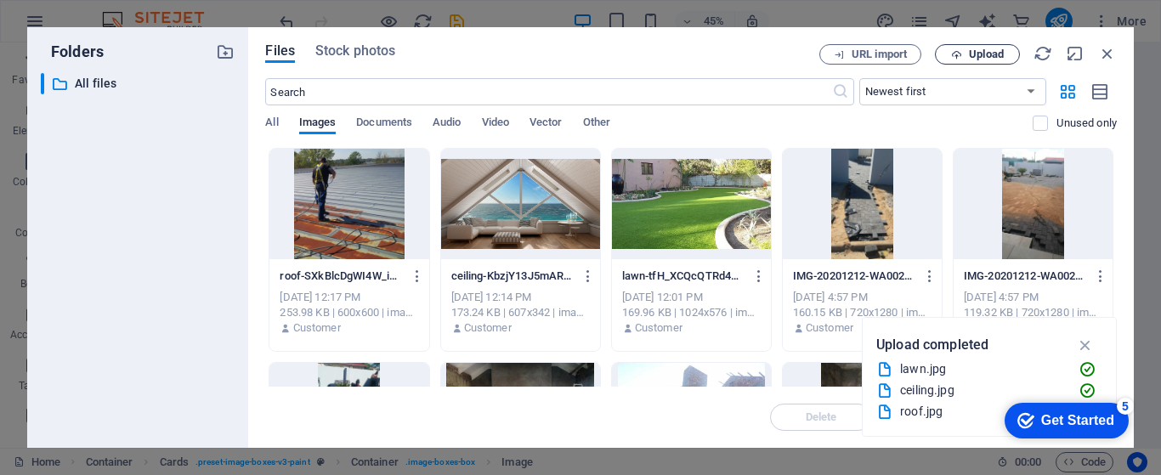
click at [973, 45] on button "Upload" at bounding box center [977, 54] width 85 height 20
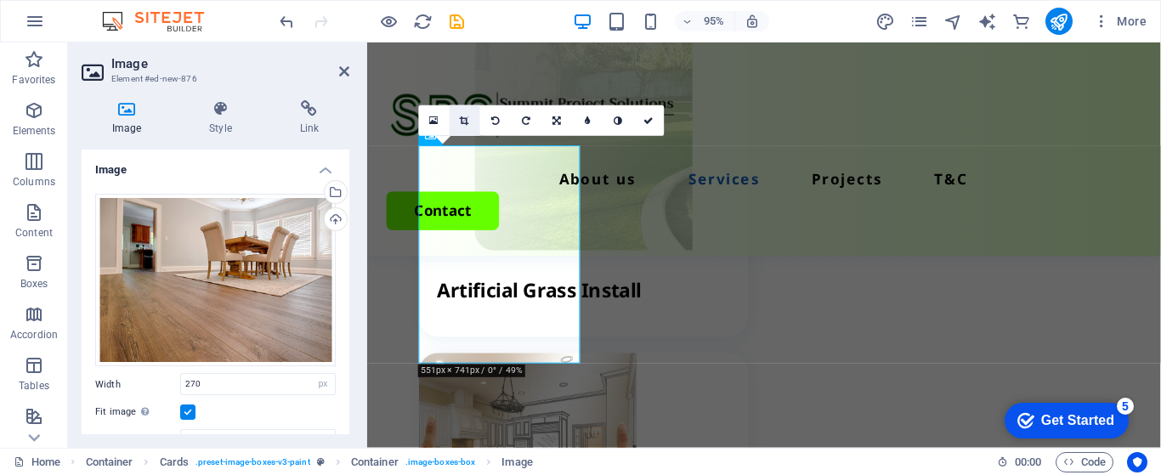
click at [467, 118] on icon at bounding box center [465, 120] width 9 height 9
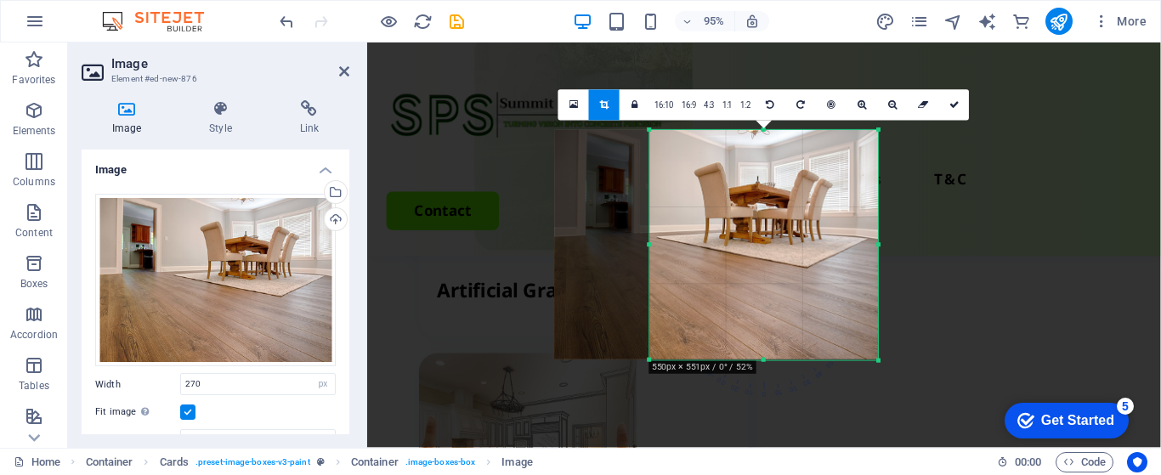
drag, startPoint x: 750, startPoint y: 285, endPoint x: 703, endPoint y: 286, distance: 46.8
click at [703, 286] on div at bounding box center [717, 245] width 324 height 230
click at [956, 105] on icon at bounding box center [954, 104] width 10 height 9
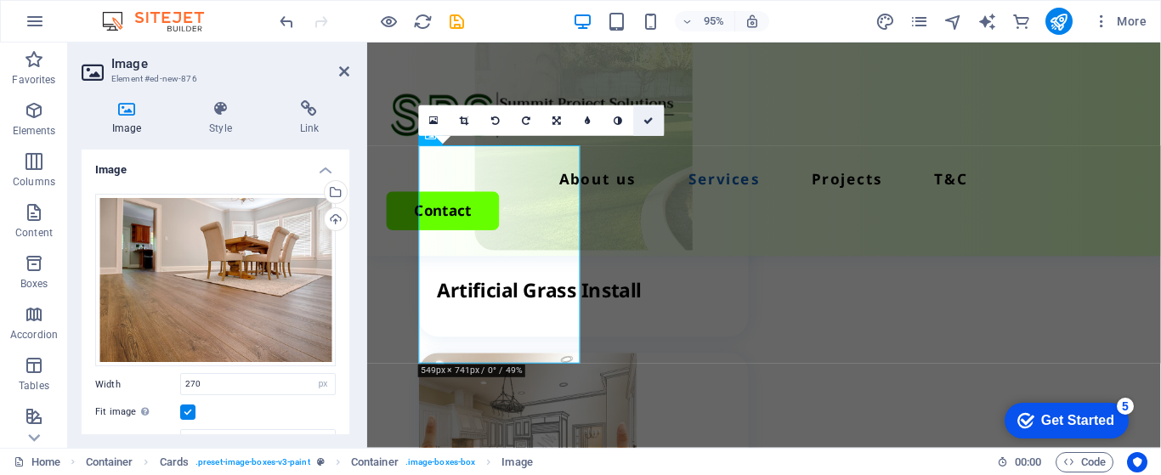
drag, startPoint x: 651, startPoint y: 120, endPoint x: 584, endPoint y: 77, distance: 79.5
click at [651, 120] on icon at bounding box center [649, 120] width 10 height 9
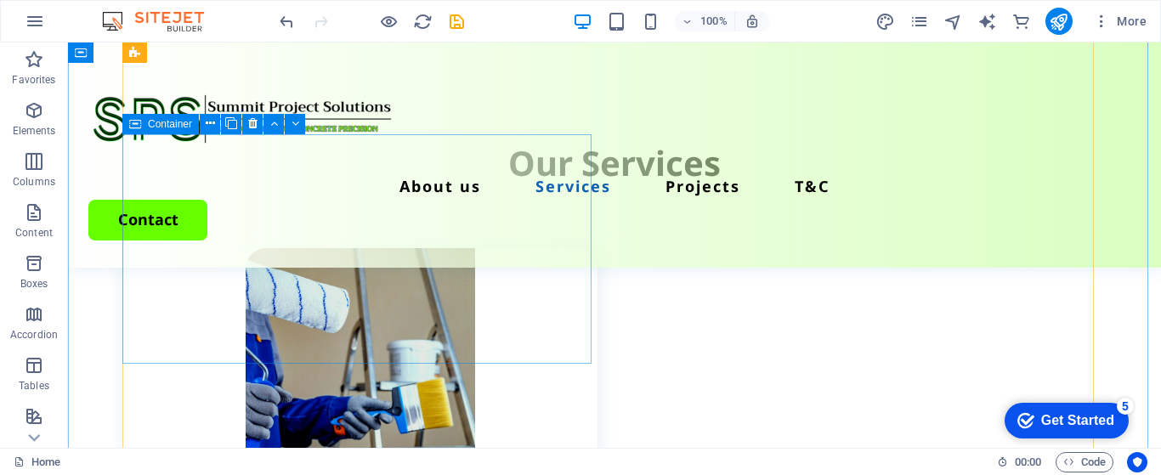
scroll to position [2432, 0]
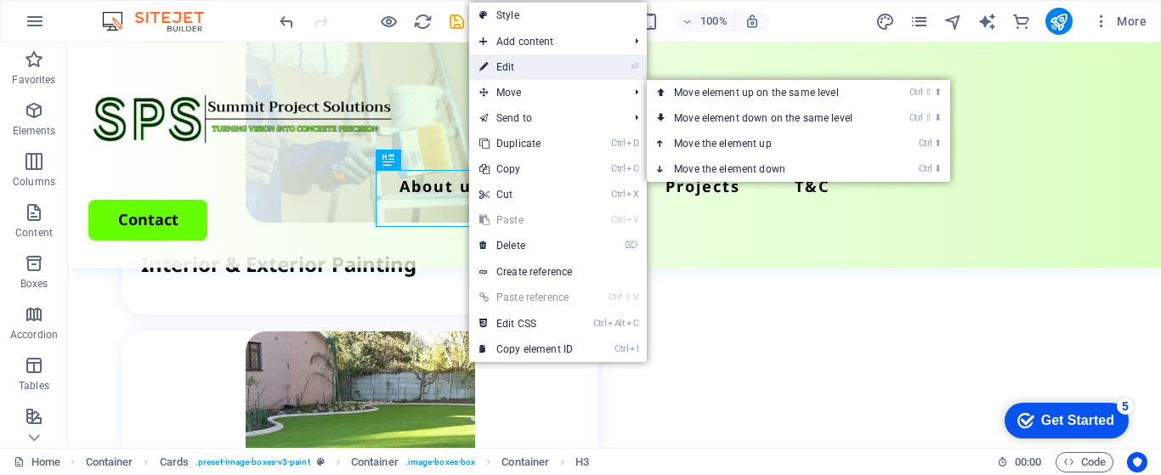
click at [518, 67] on link "⏎ Edit" at bounding box center [526, 66] width 114 height 25
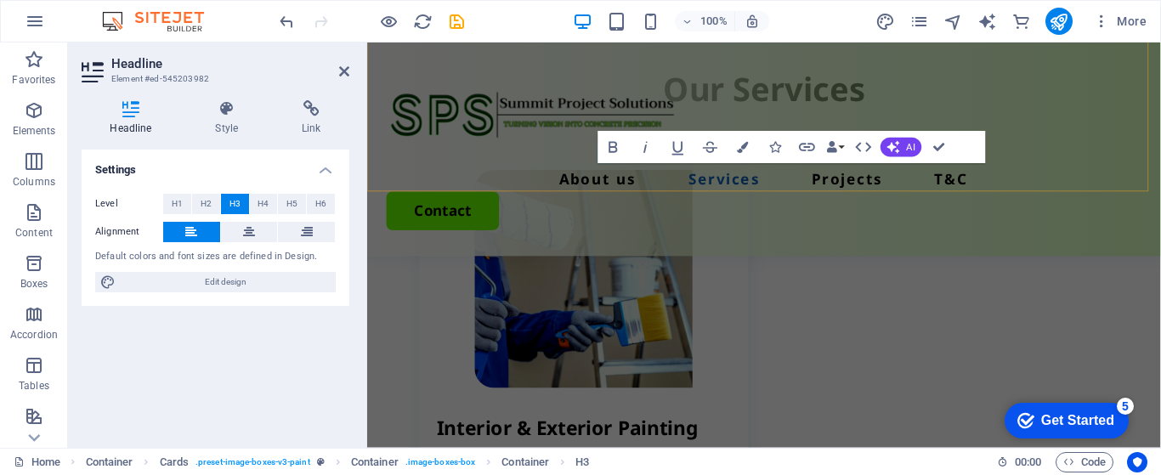
scroll to position [2659, 0]
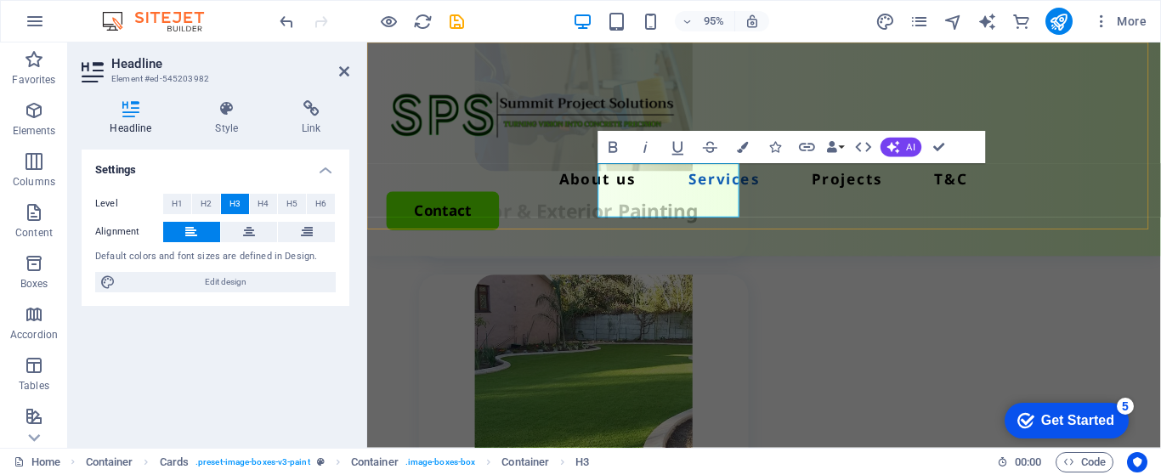
click at [694, 190] on div "About us Services Projects T&C Contact" at bounding box center [784, 154] width 835 height 225
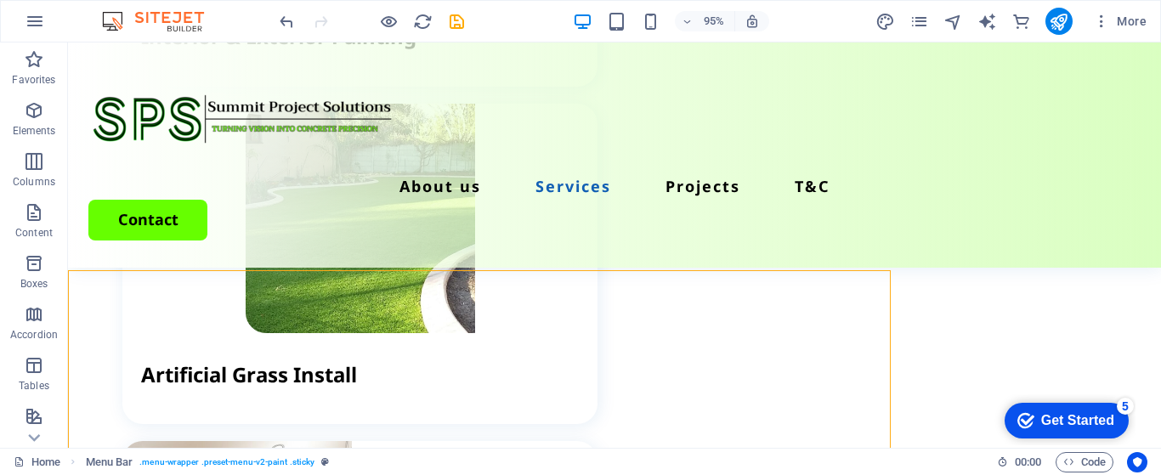
scroll to position [2432, 0]
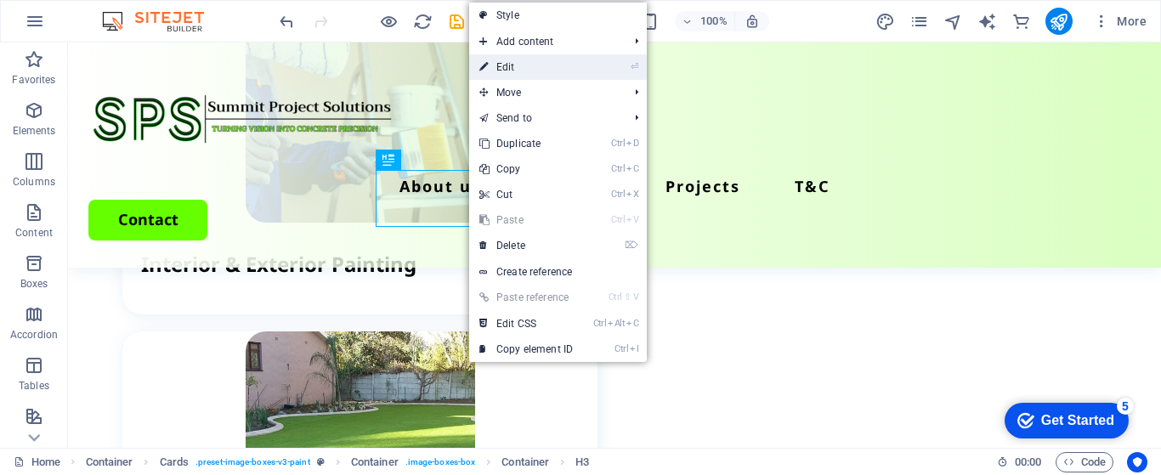
drag, startPoint x: 507, startPoint y: 71, endPoint x: 148, endPoint y: 28, distance: 361.3
click at [507, 71] on link "⏎ Edit" at bounding box center [526, 66] width 114 height 25
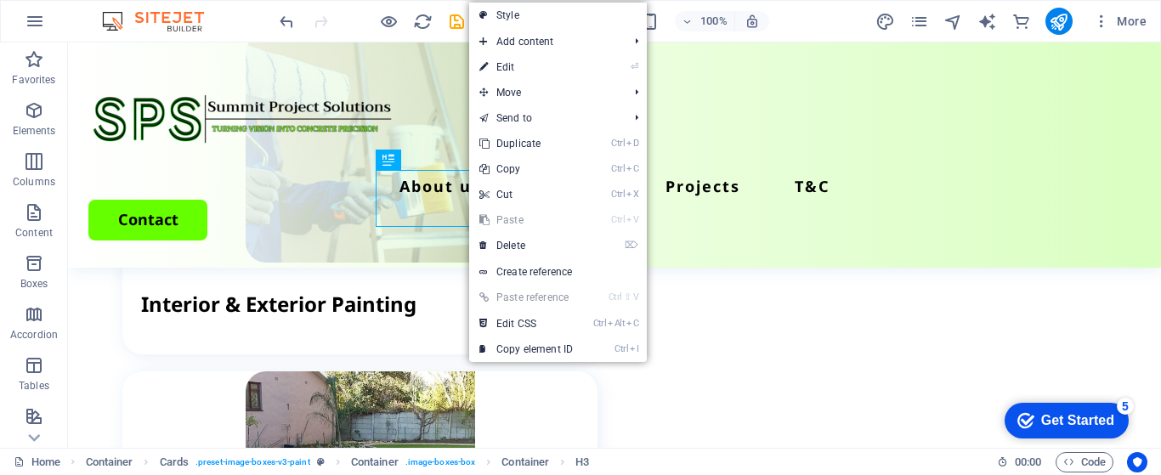
scroll to position [2659, 0]
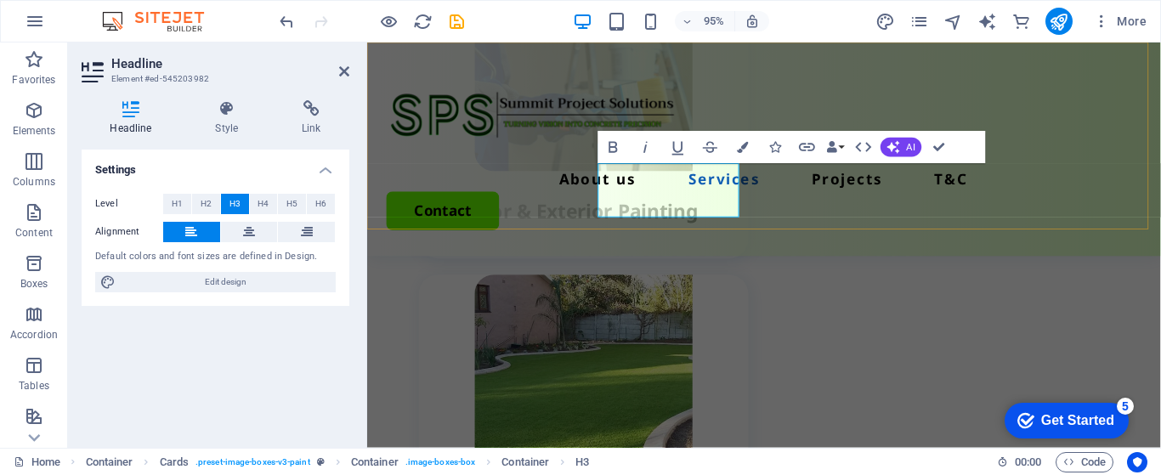
click at [682, 204] on div "About us Services Projects T&C Contact" at bounding box center [784, 154] width 835 height 225
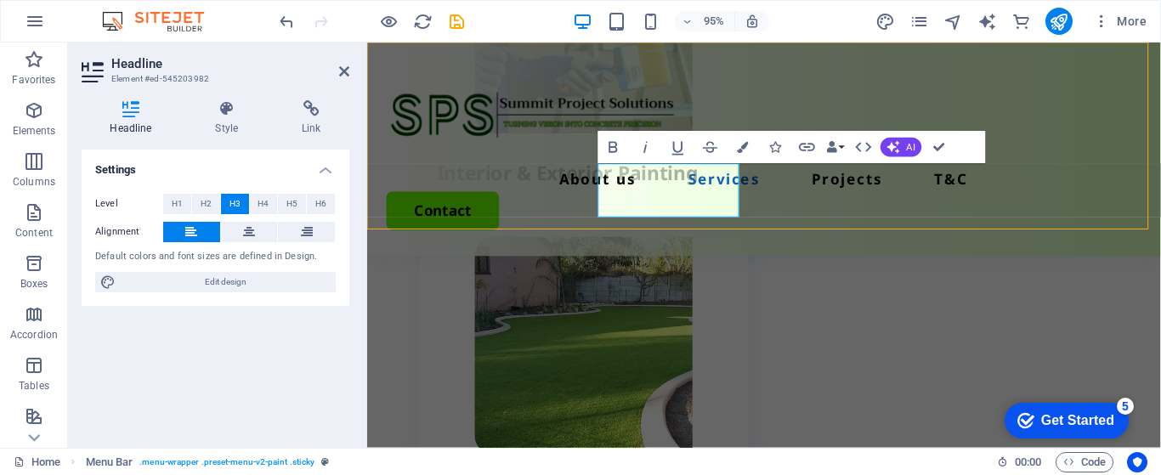
scroll to position [2432, 0]
